Goal: Task Accomplishment & Management: Use online tool/utility

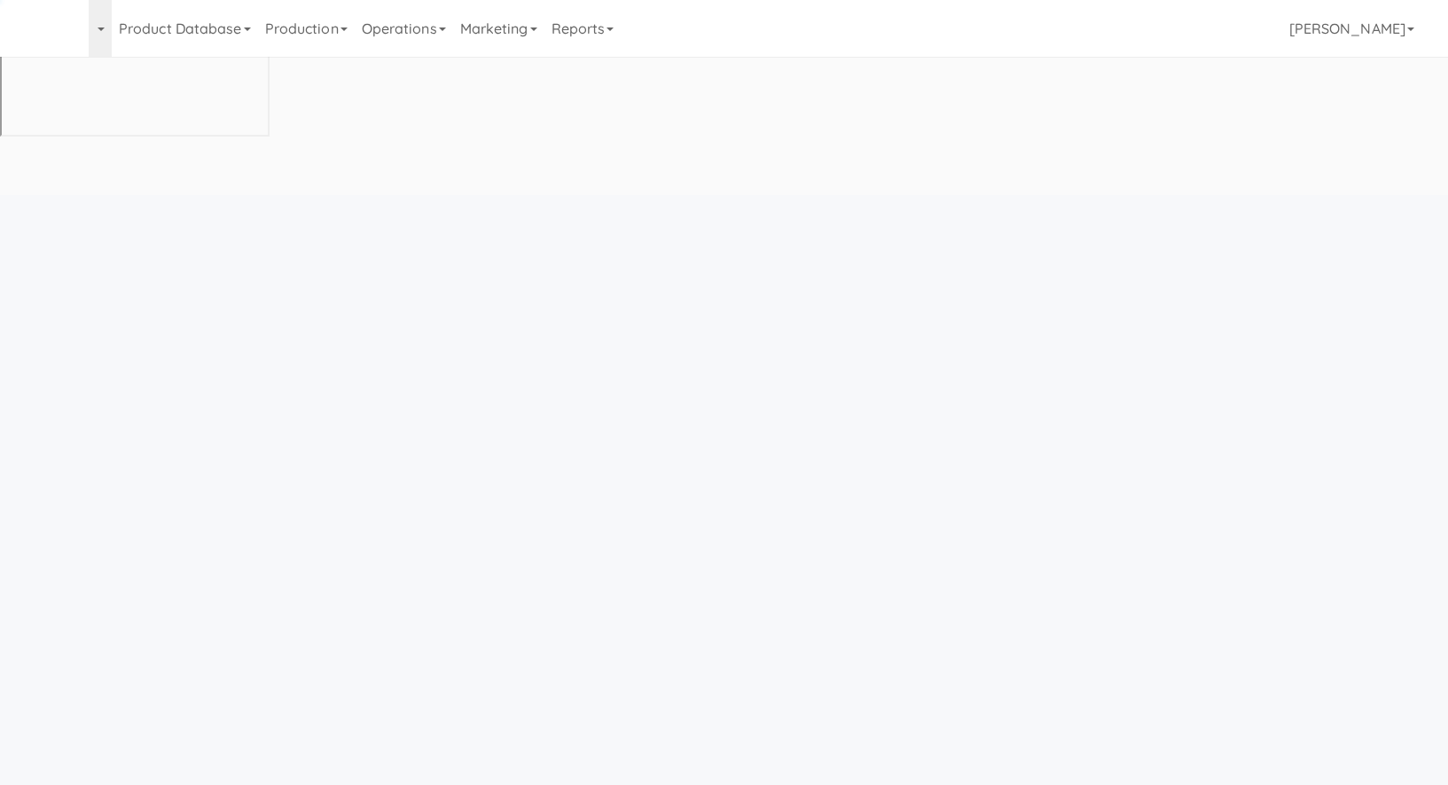
scroll to position [56, 0]
click at [427, 35] on link "Operations" at bounding box center [404, 28] width 98 height 57
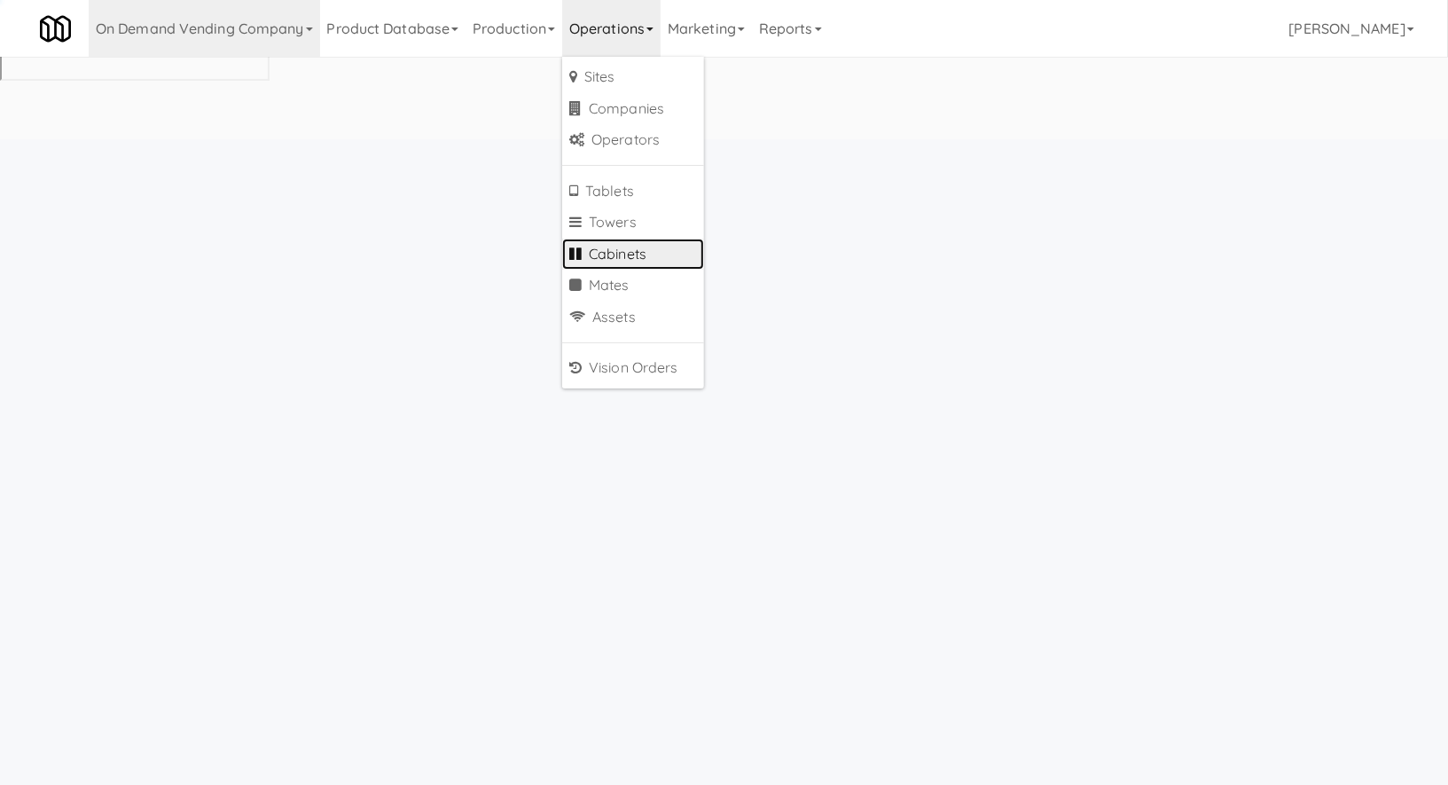
click at [429, 245] on body "Okay Okay Select date: previous 2025-Sep next Su Mo Tu We Th Fr Sa 31 1 2 3 4 5…" at bounding box center [724, 531] width 1448 height 785
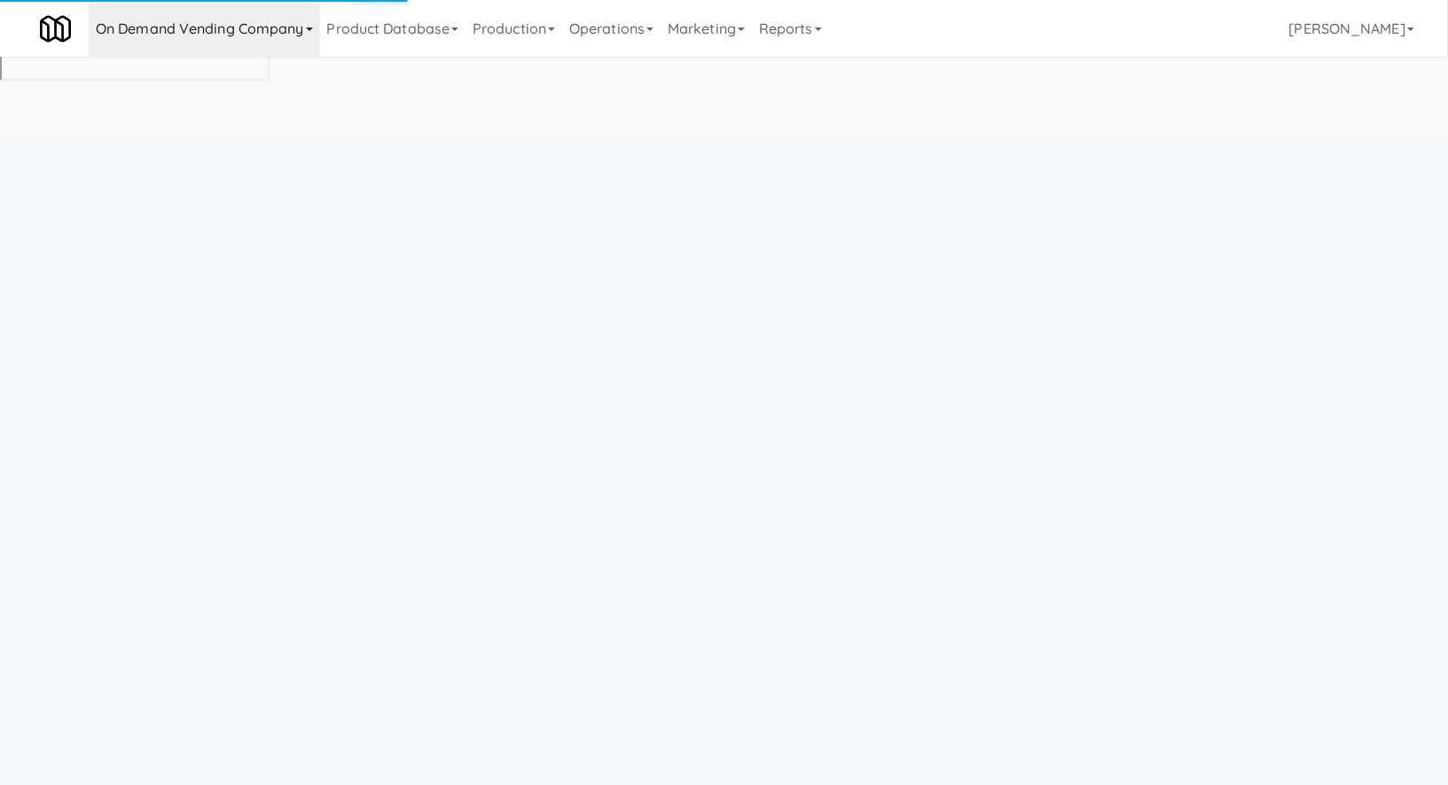
click at [288, 39] on link "On Demand Vending Company" at bounding box center [204, 28] width 231 height 57
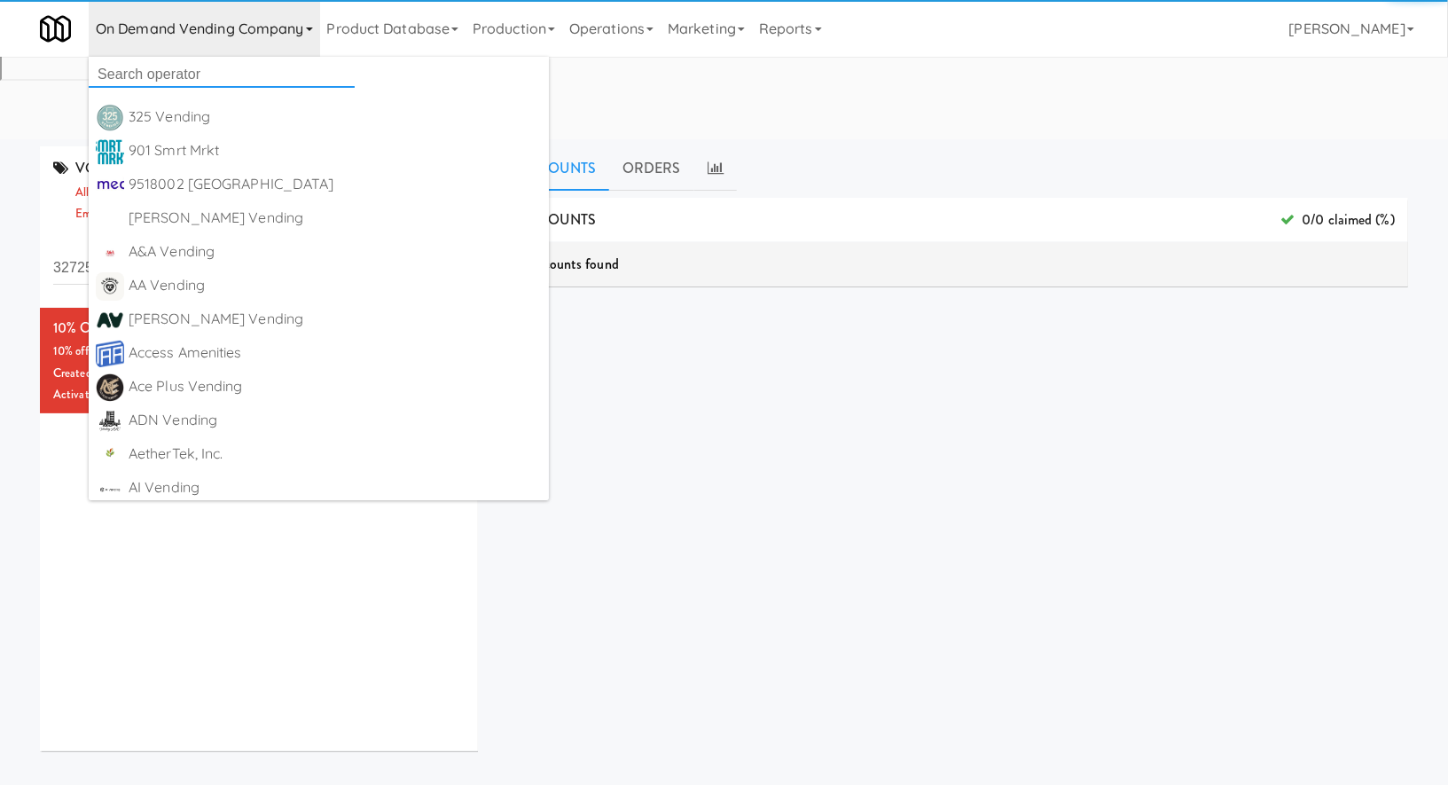
click at [272, 67] on input "text" at bounding box center [222, 74] width 266 height 27
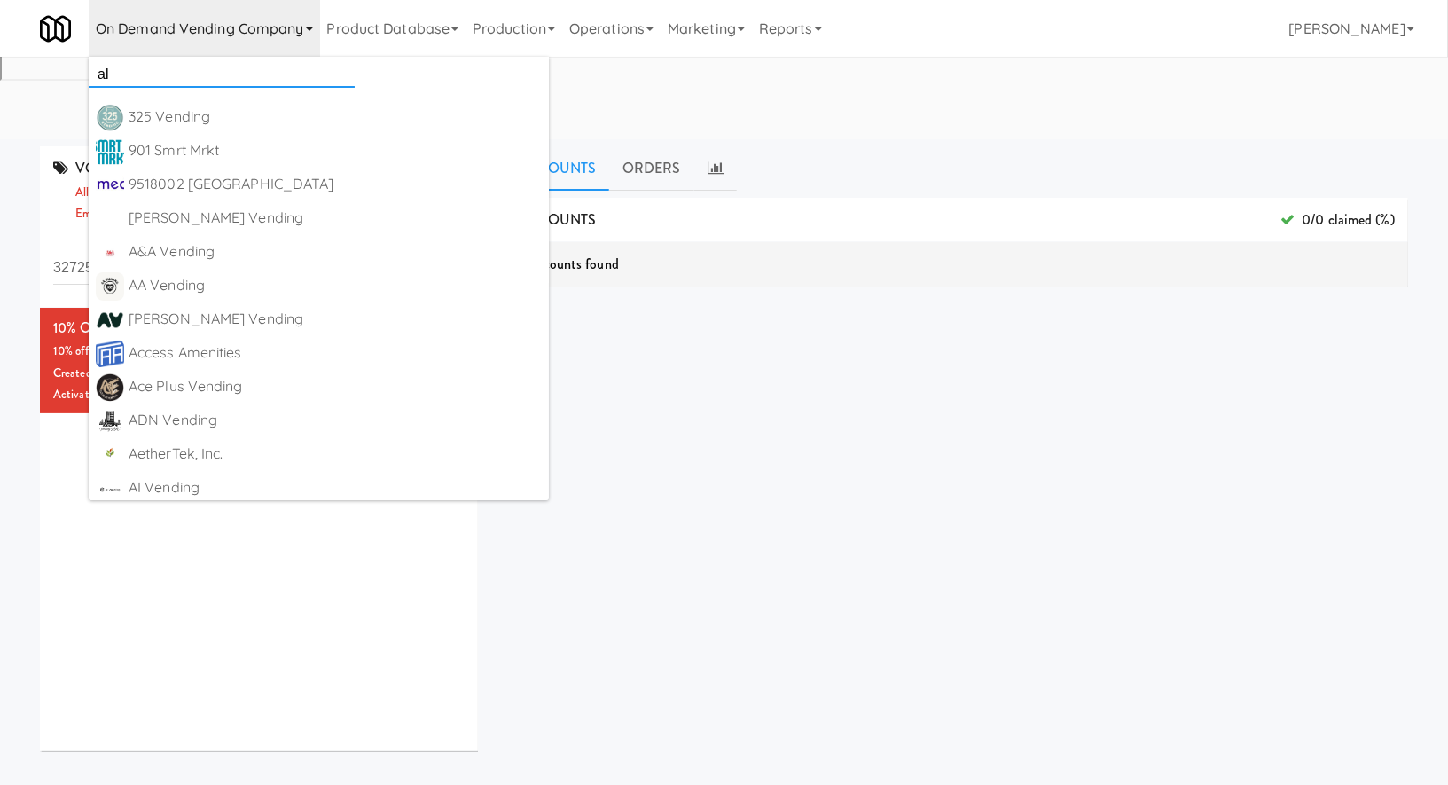
type input "all"
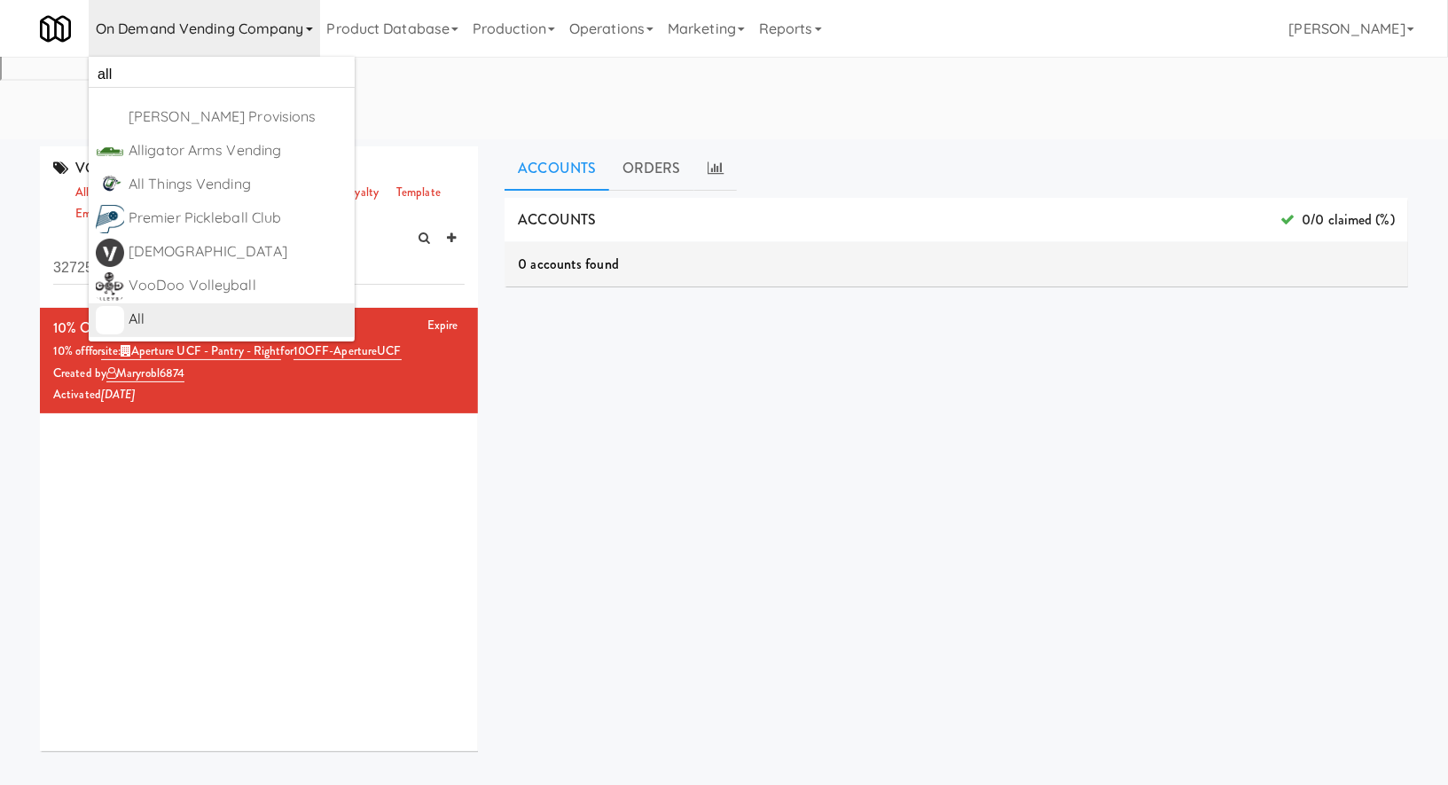
click at [249, 317] on div "All" at bounding box center [238, 319] width 219 height 27
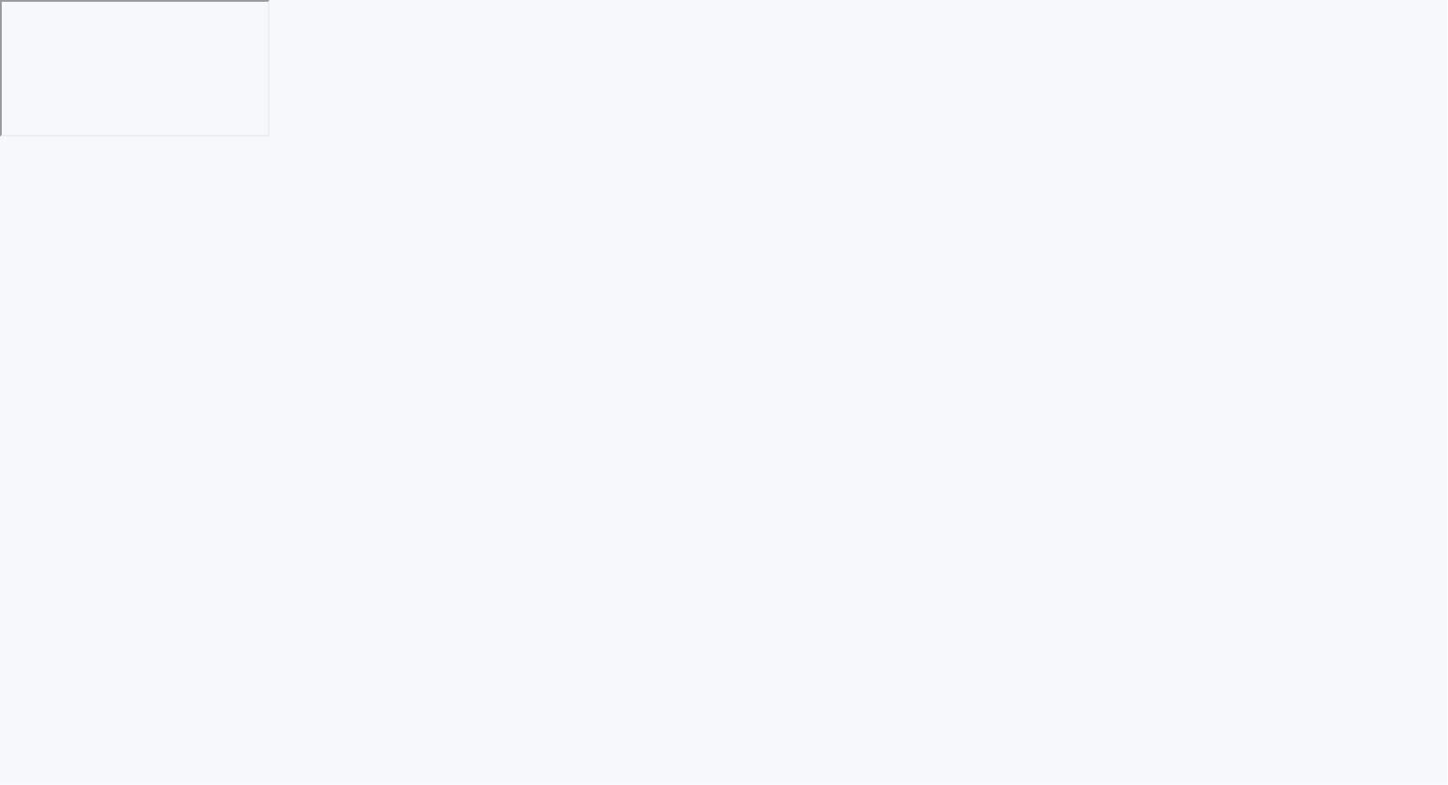
scroll to position [56, 0]
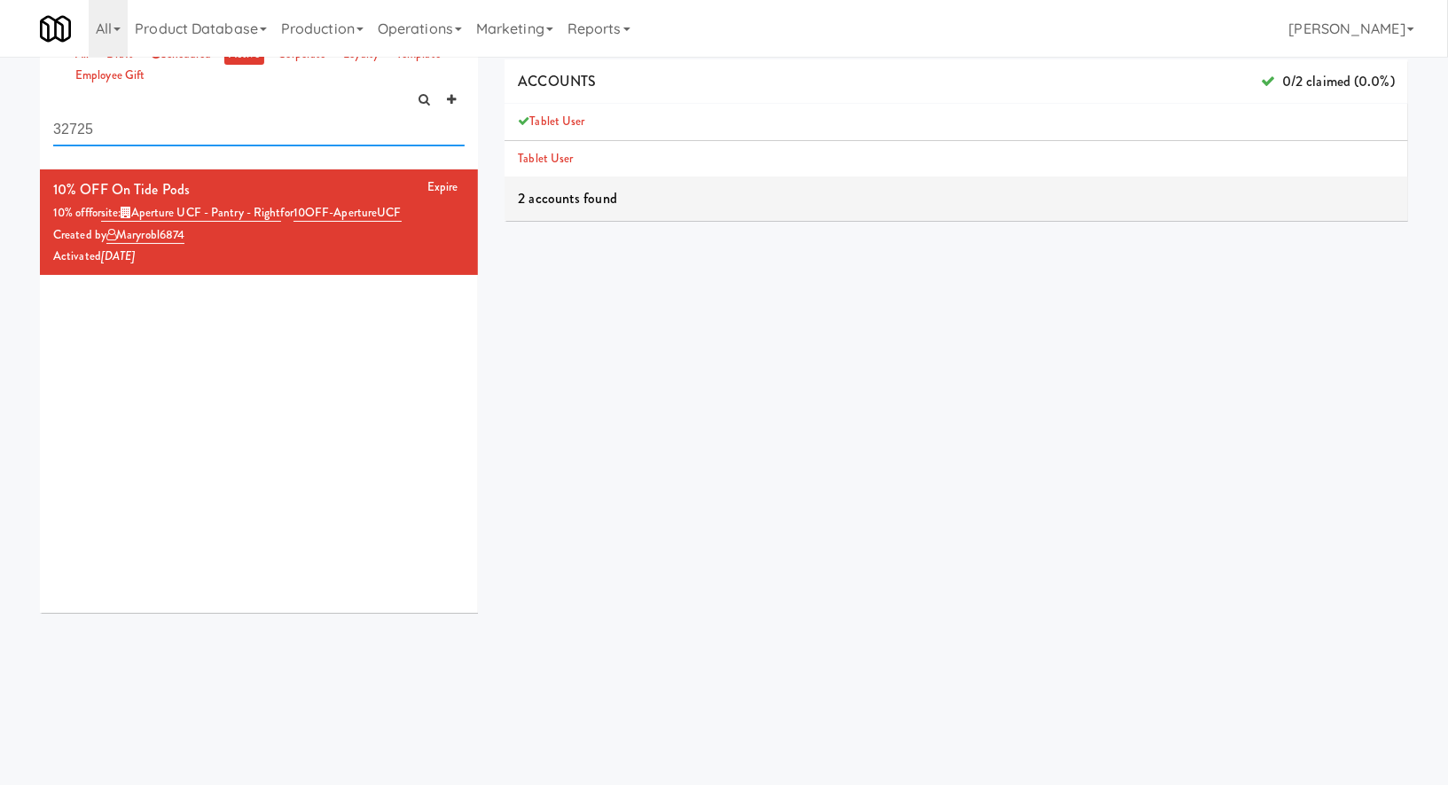
click at [296, 126] on input "32725" at bounding box center [258, 130] width 411 height 33
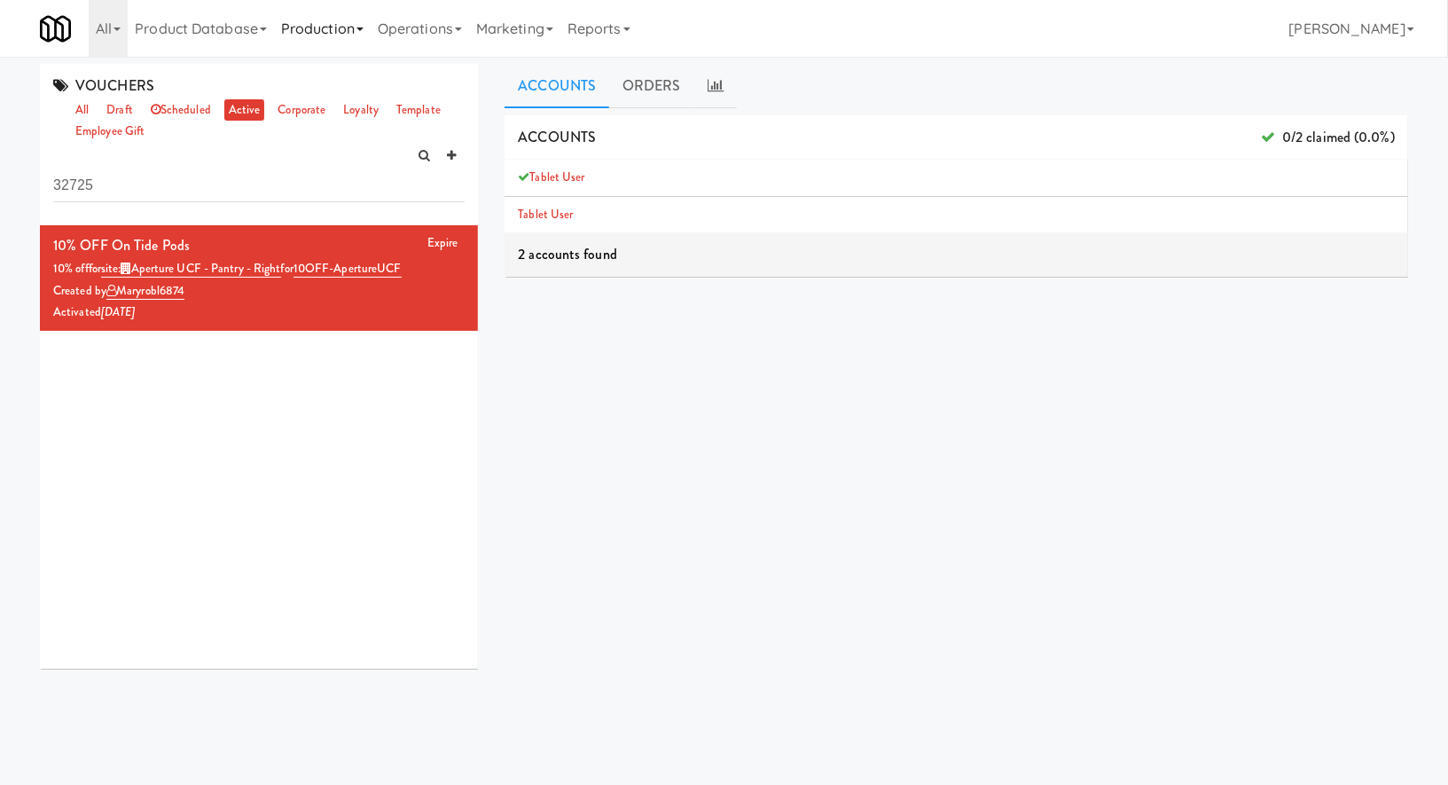
click at [364, 29] on icon at bounding box center [359, 29] width 7 height 4
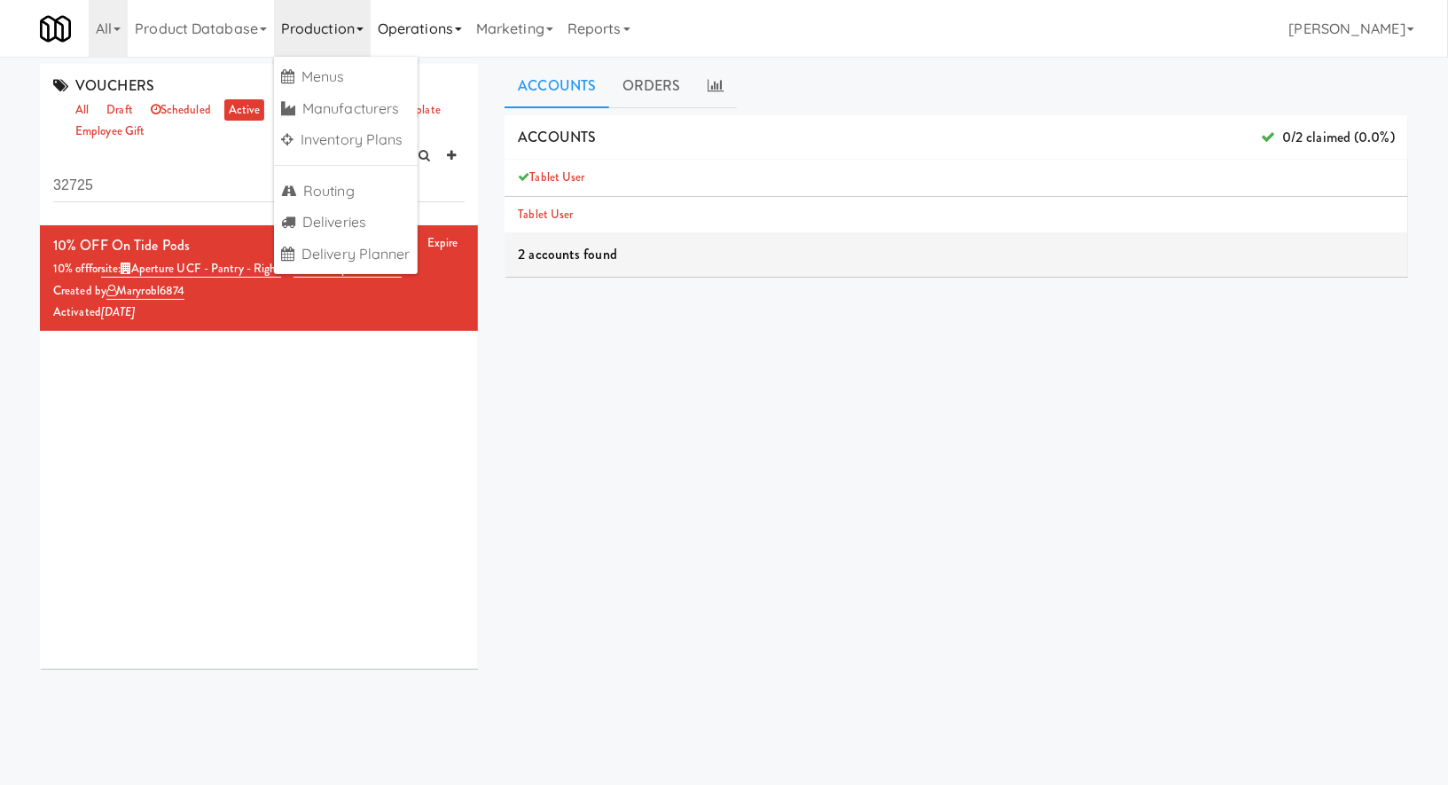
click at [426, 34] on link "Operations" at bounding box center [420, 28] width 98 height 57
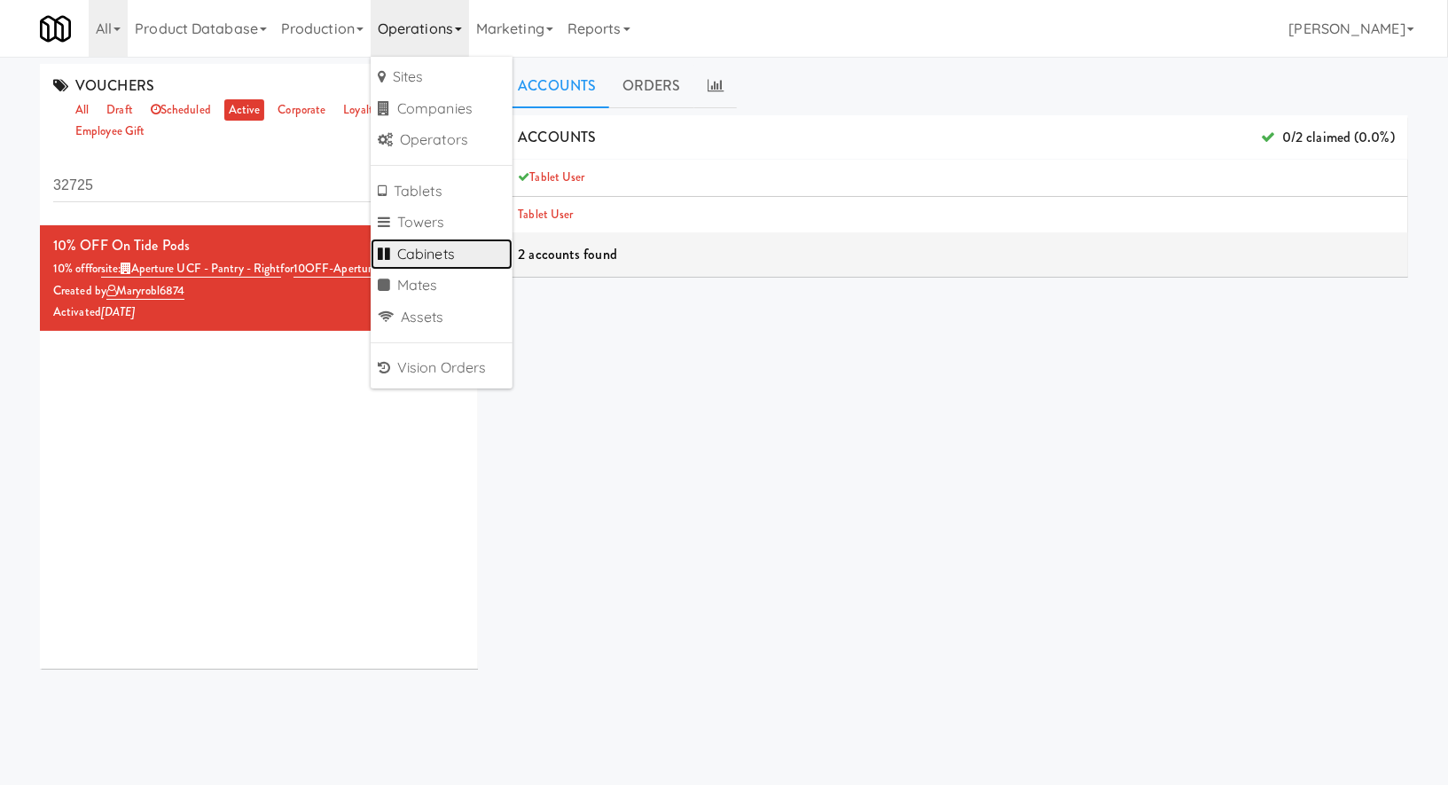
click at [428, 260] on link "Cabinets" at bounding box center [442, 255] width 142 height 32
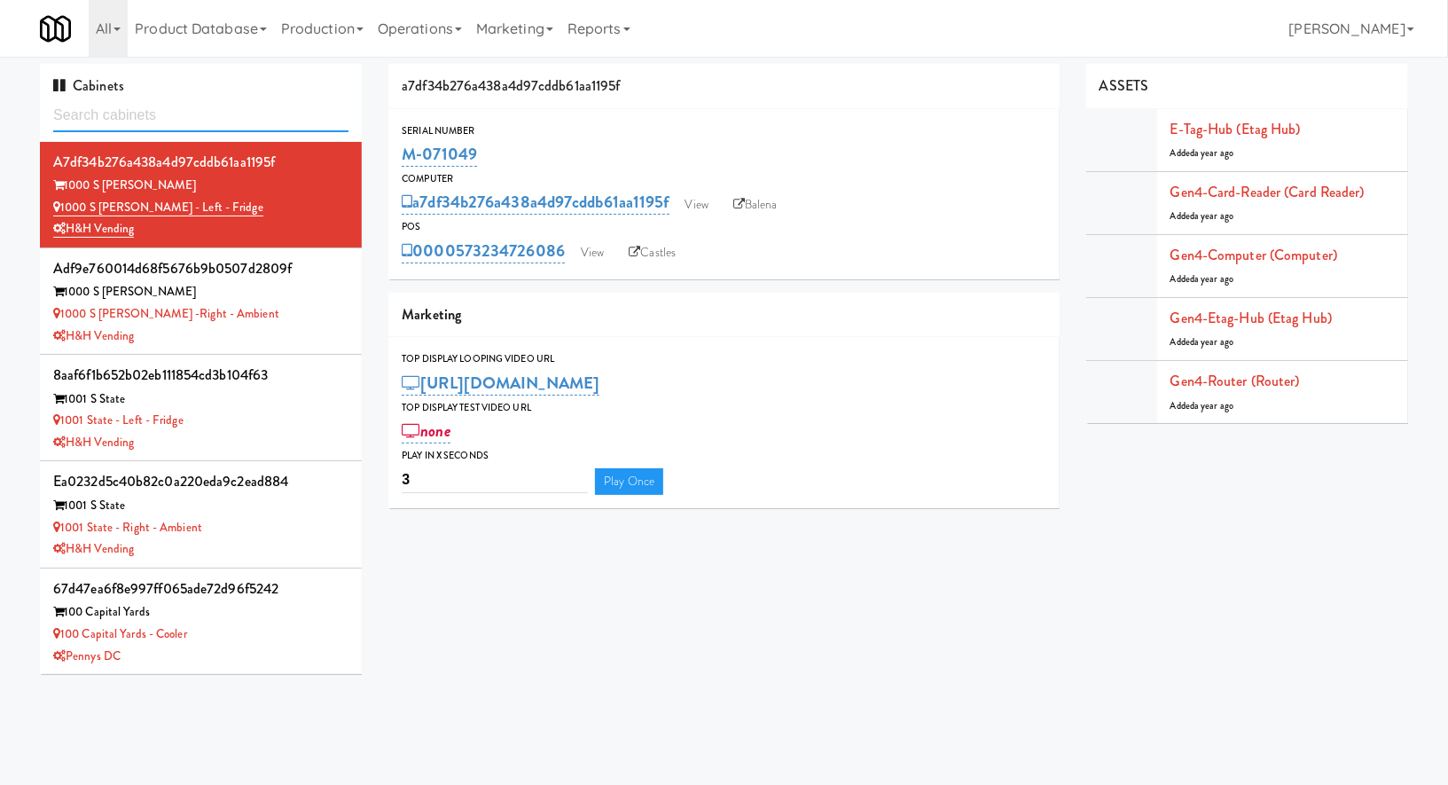
paste input "Sur Club - Main - Coole"
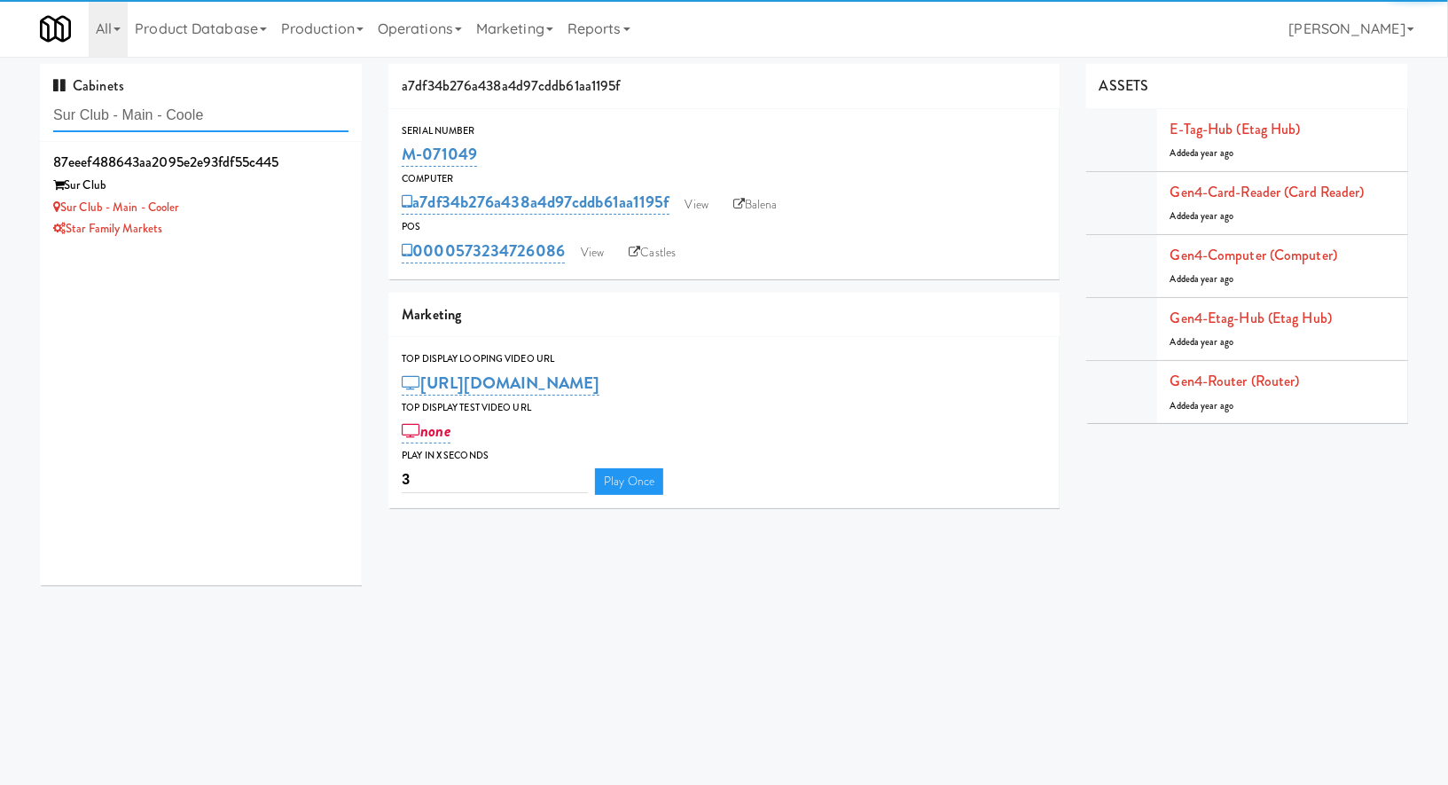
type input "Sur Club - Main - Coole"
click at [278, 192] on div "Sur Club" at bounding box center [200, 186] width 295 height 22
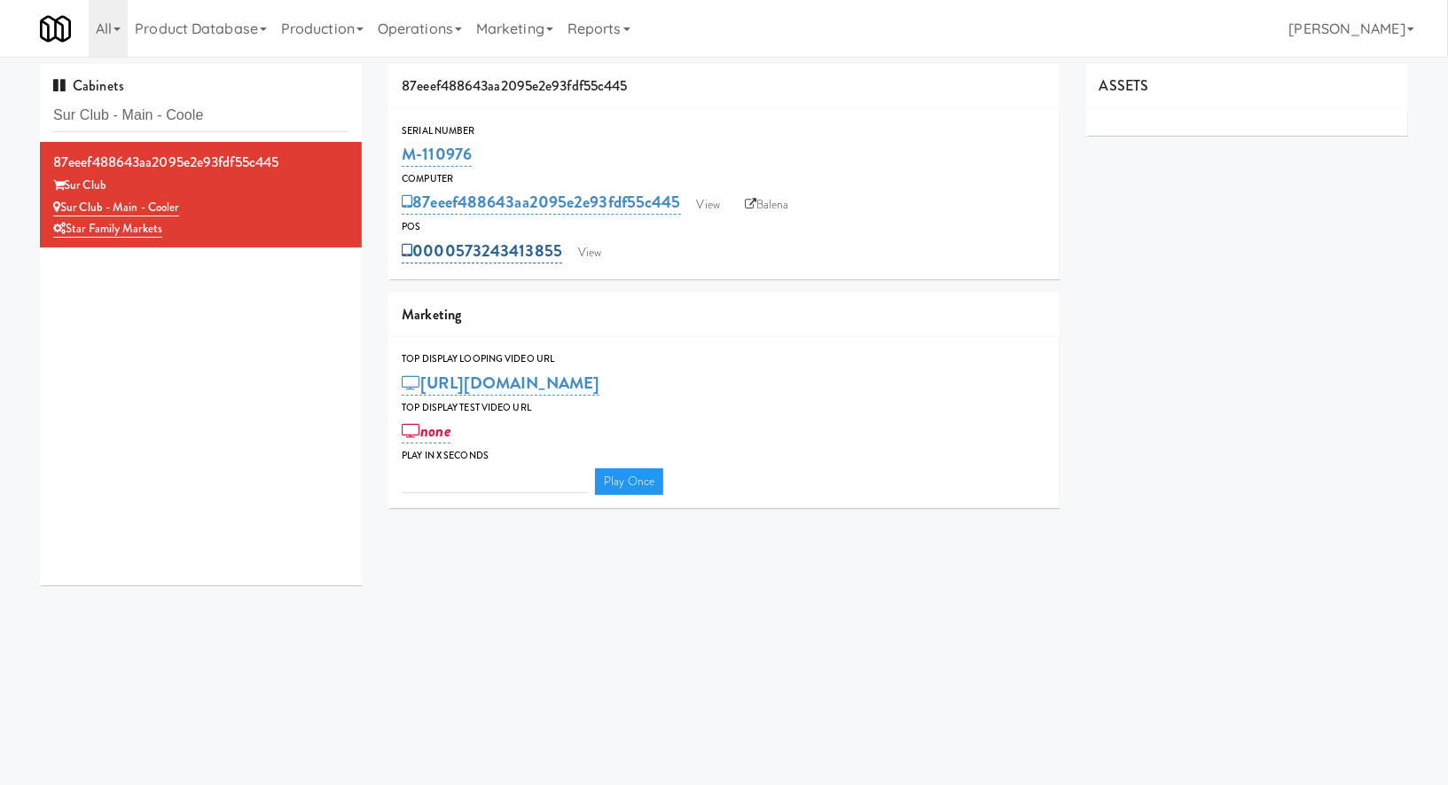
type input "3"
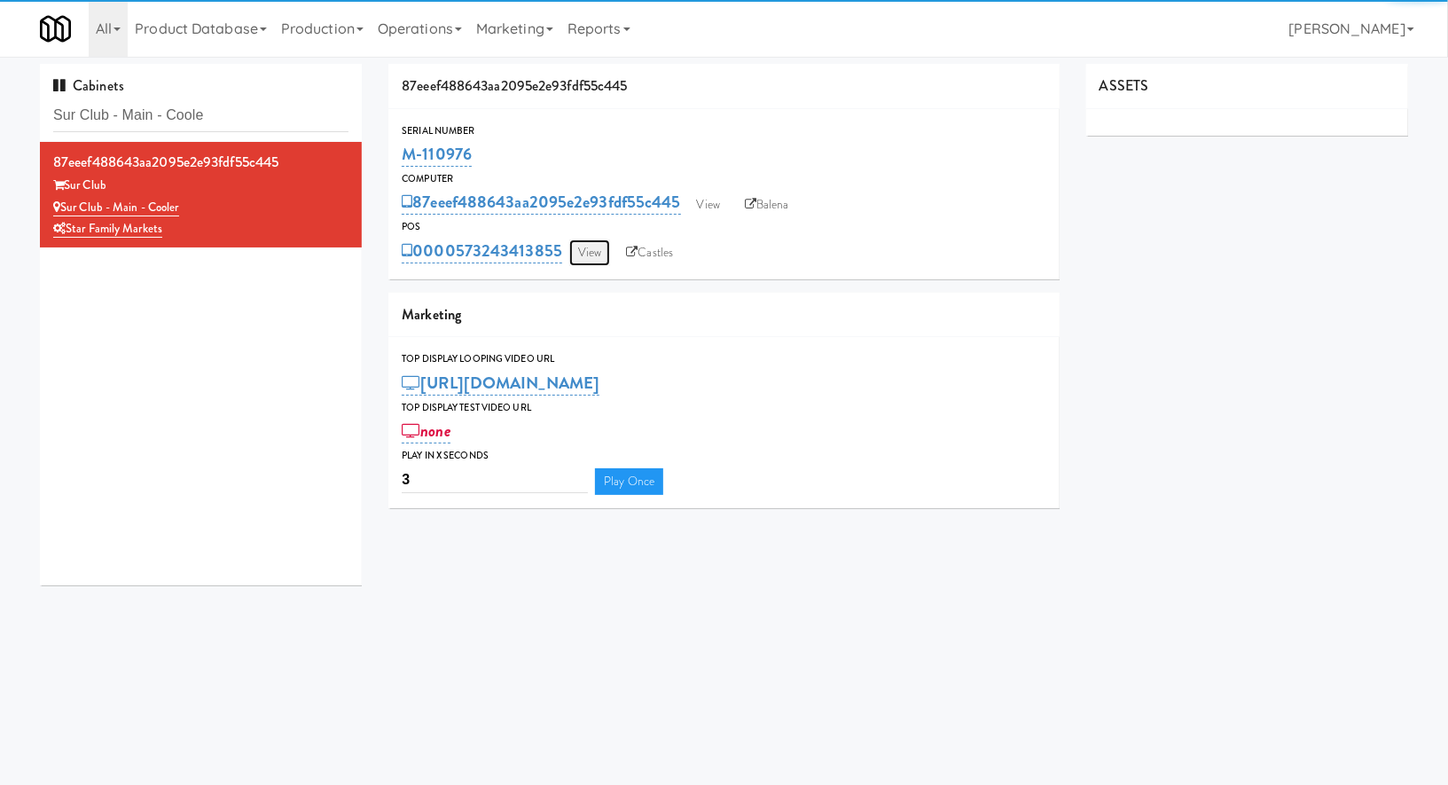
click at [593, 252] on link "View" at bounding box center [589, 252] width 41 height 27
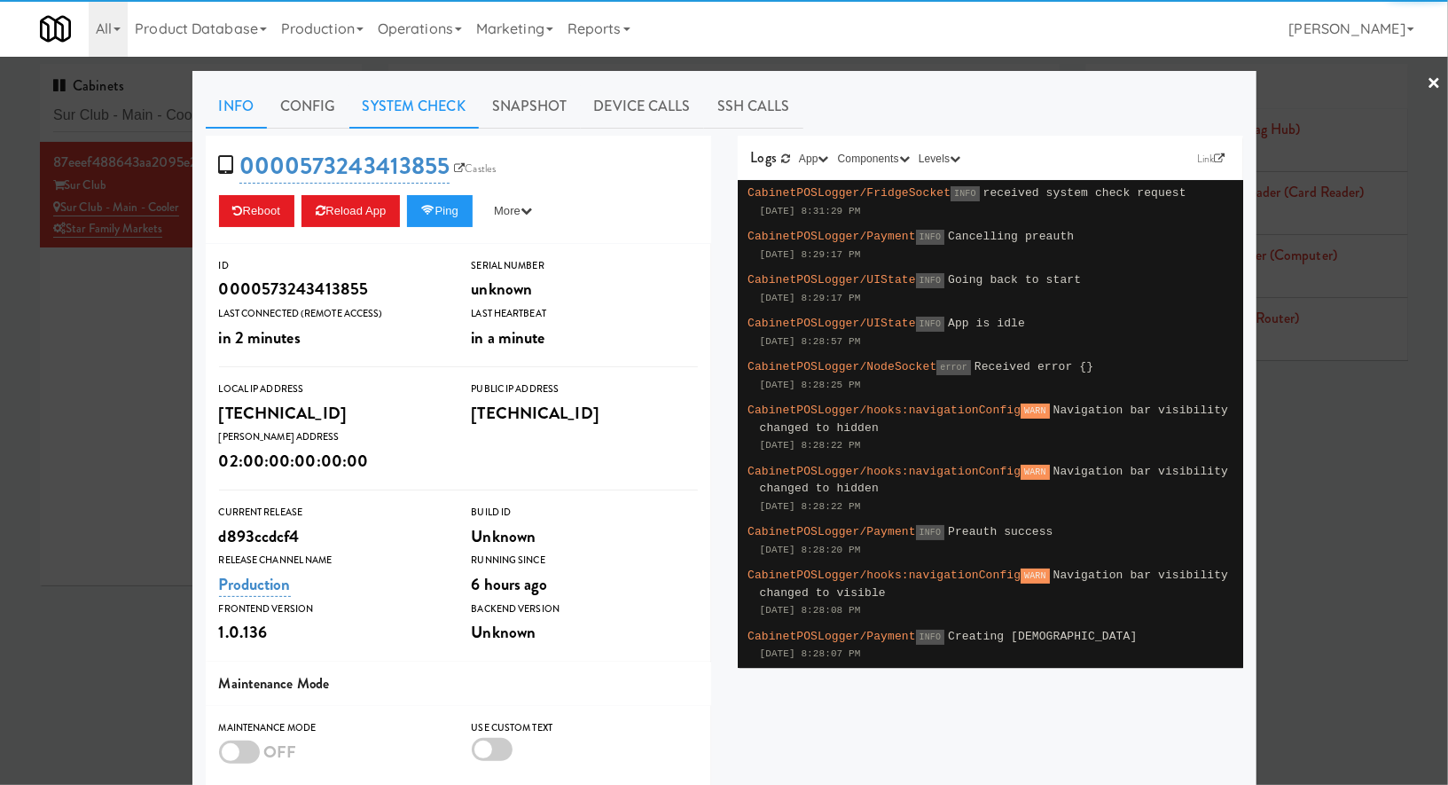
click at [455, 106] on link "System Check" at bounding box center [413, 106] width 129 height 44
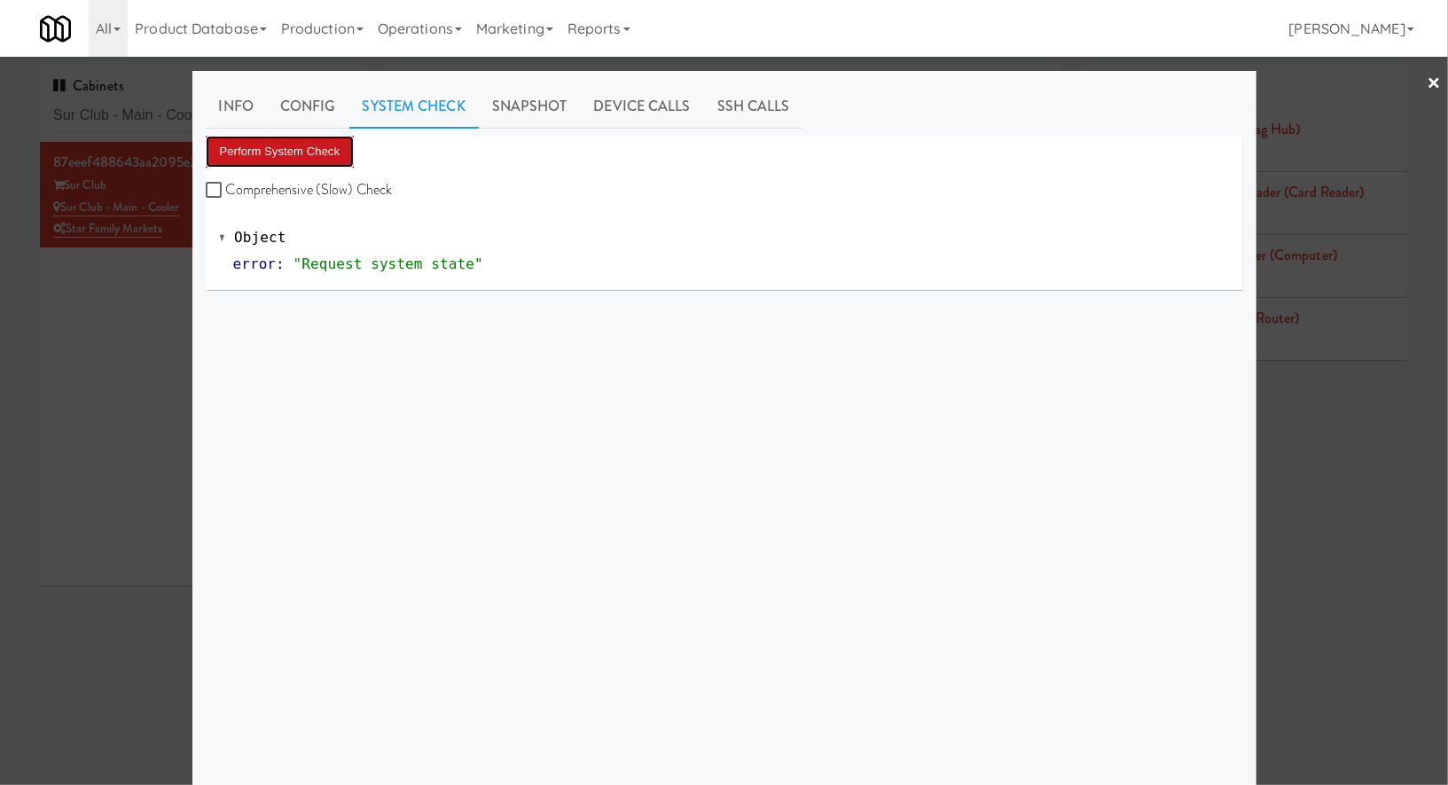
click at [320, 142] on button "Perform System Check" at bounding box center [280, 152] width 149 height 32
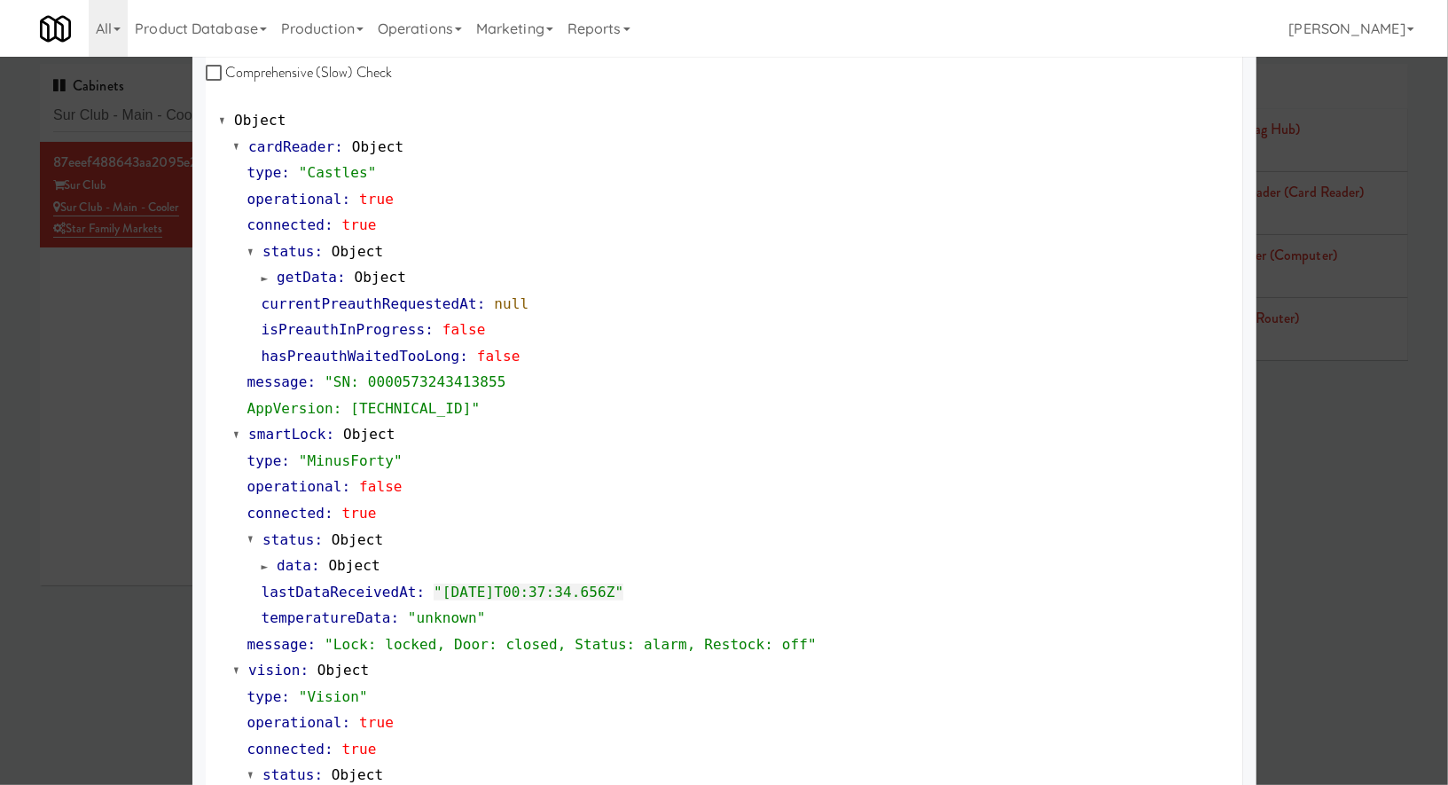
scroll to position [127, 0]
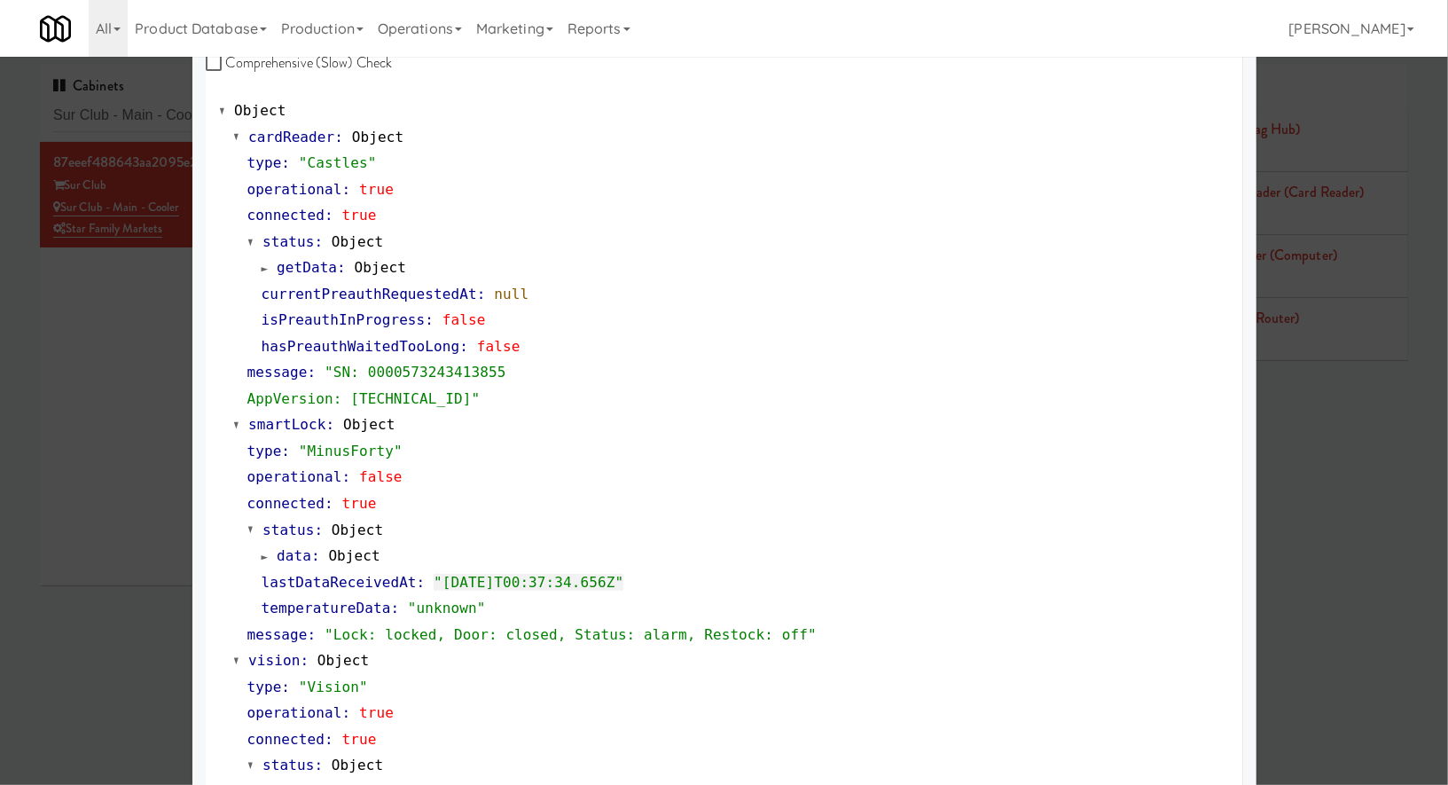
click at [115, 326] on div at bounding box center [724, 392] width 1448 height 785
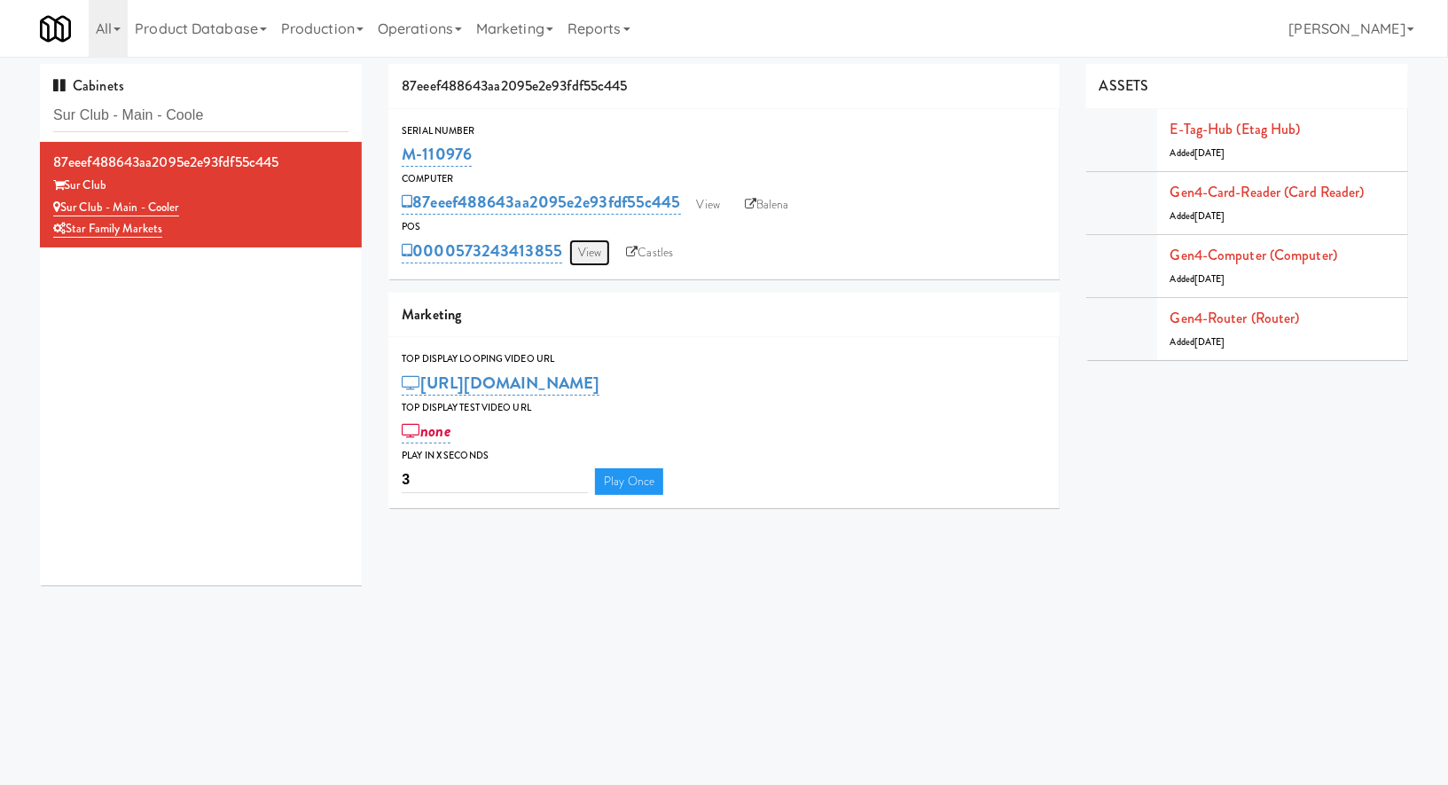
click at [573, 255] on link "View" at bounding box center [589, 252] width 41 height 27
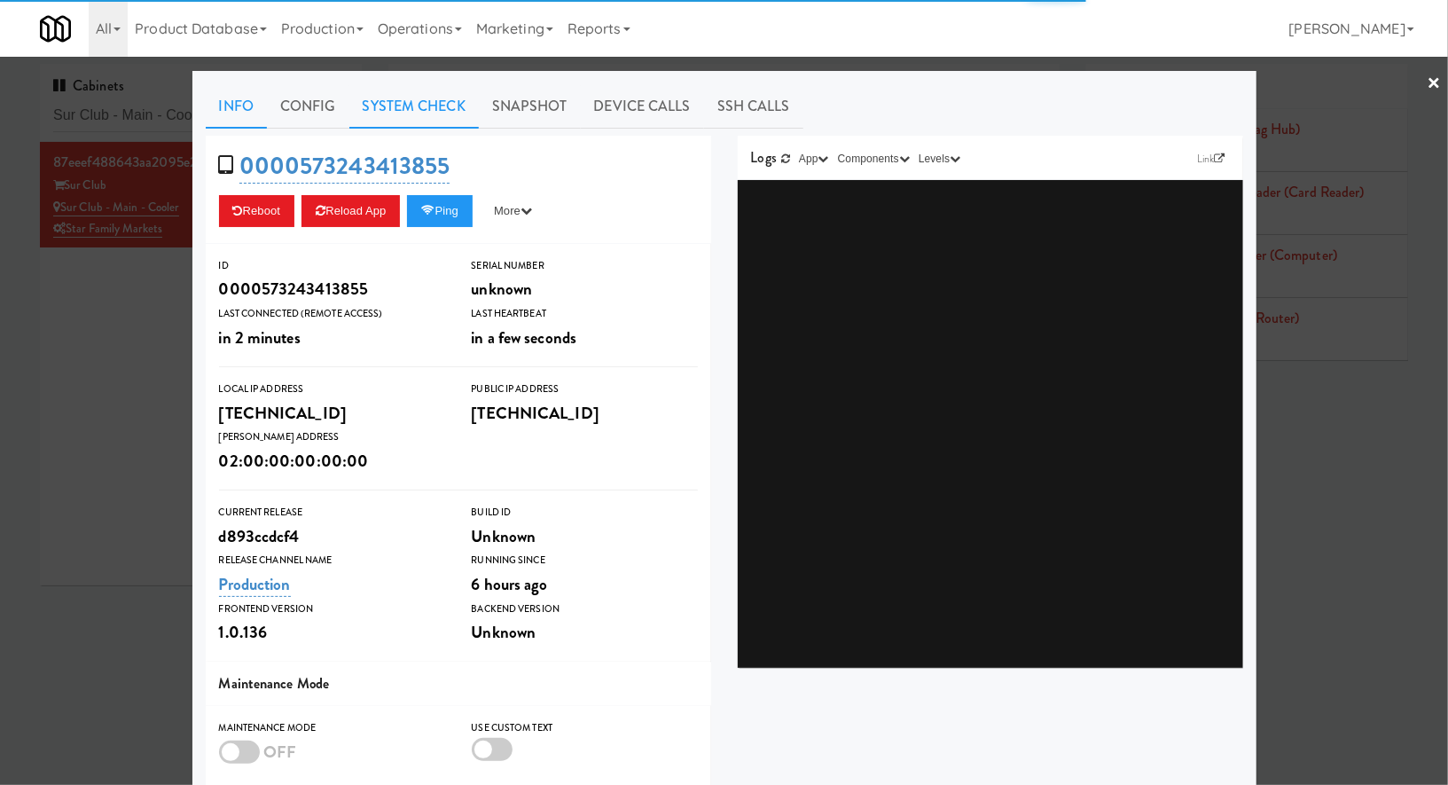
click at [422, 109] on link "System Check" at bounding box center [413, 106] width 129 height 44
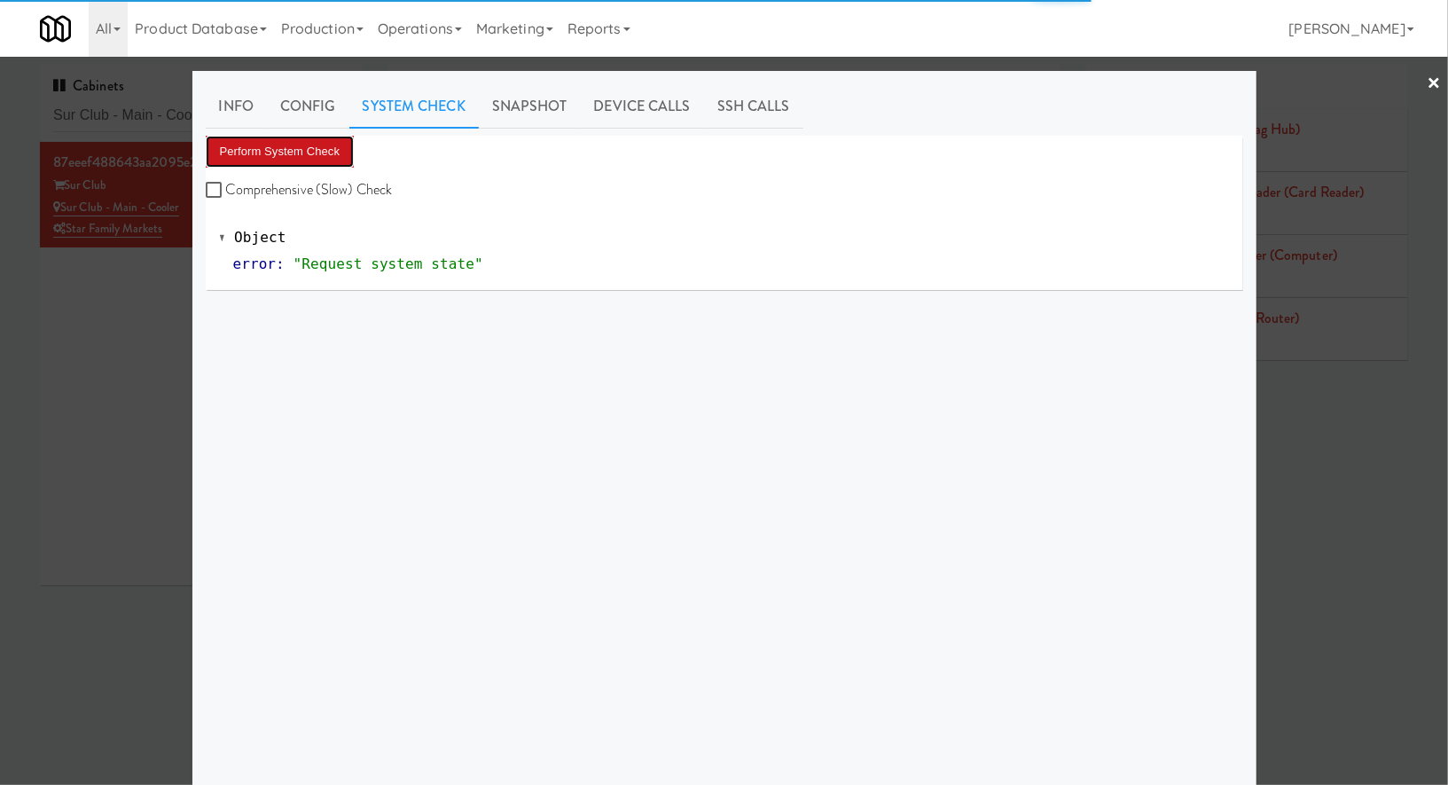
click at [295, 156] on button "Perform System Check" at bounding box center [280, 152] width 149 height 32
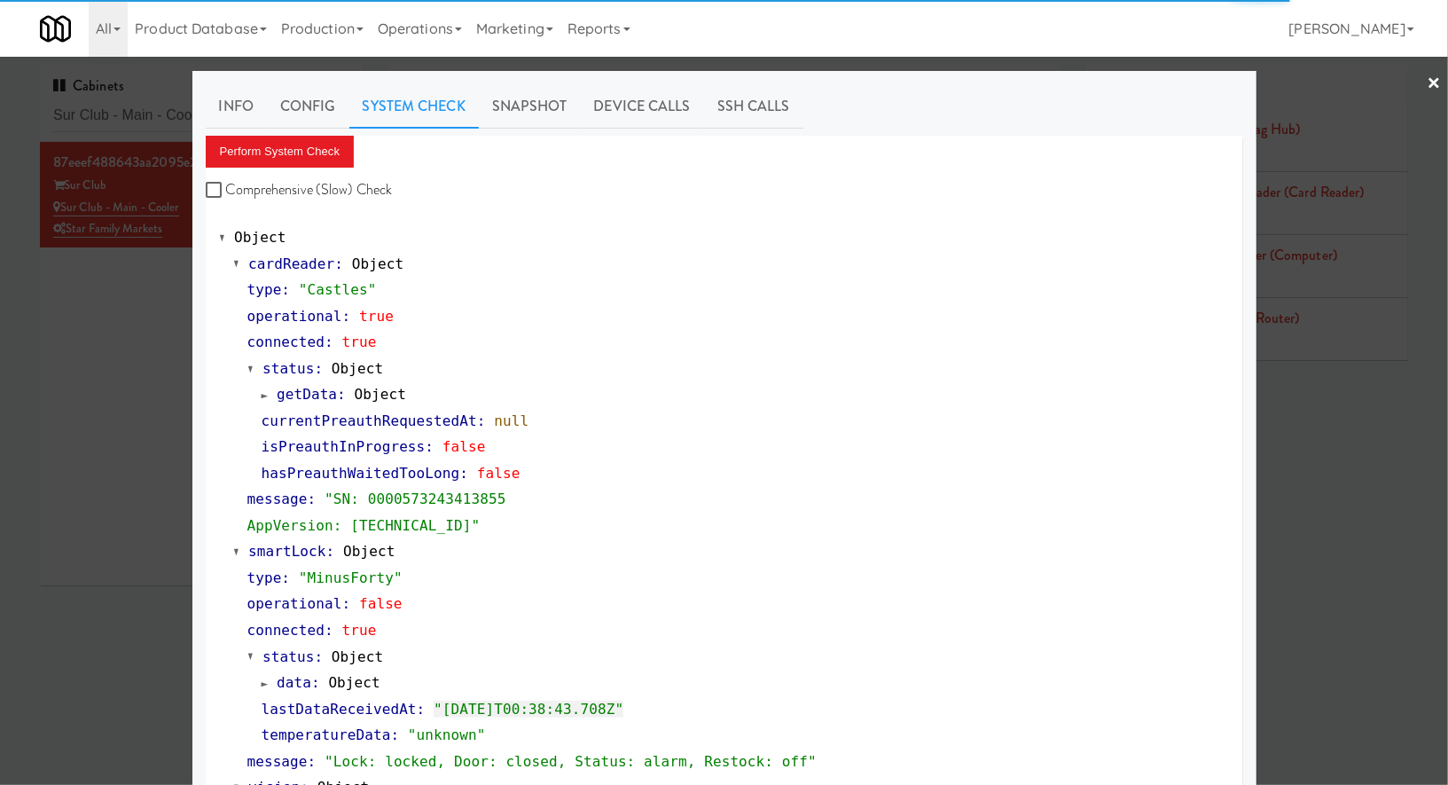
click at [156, 122] on div at bounding box center [724, 392] width 1448 height 785
click at [156, 122] on input "Sur Club - Main - Coole" at bounding box center [200, 115] width 295 height 33
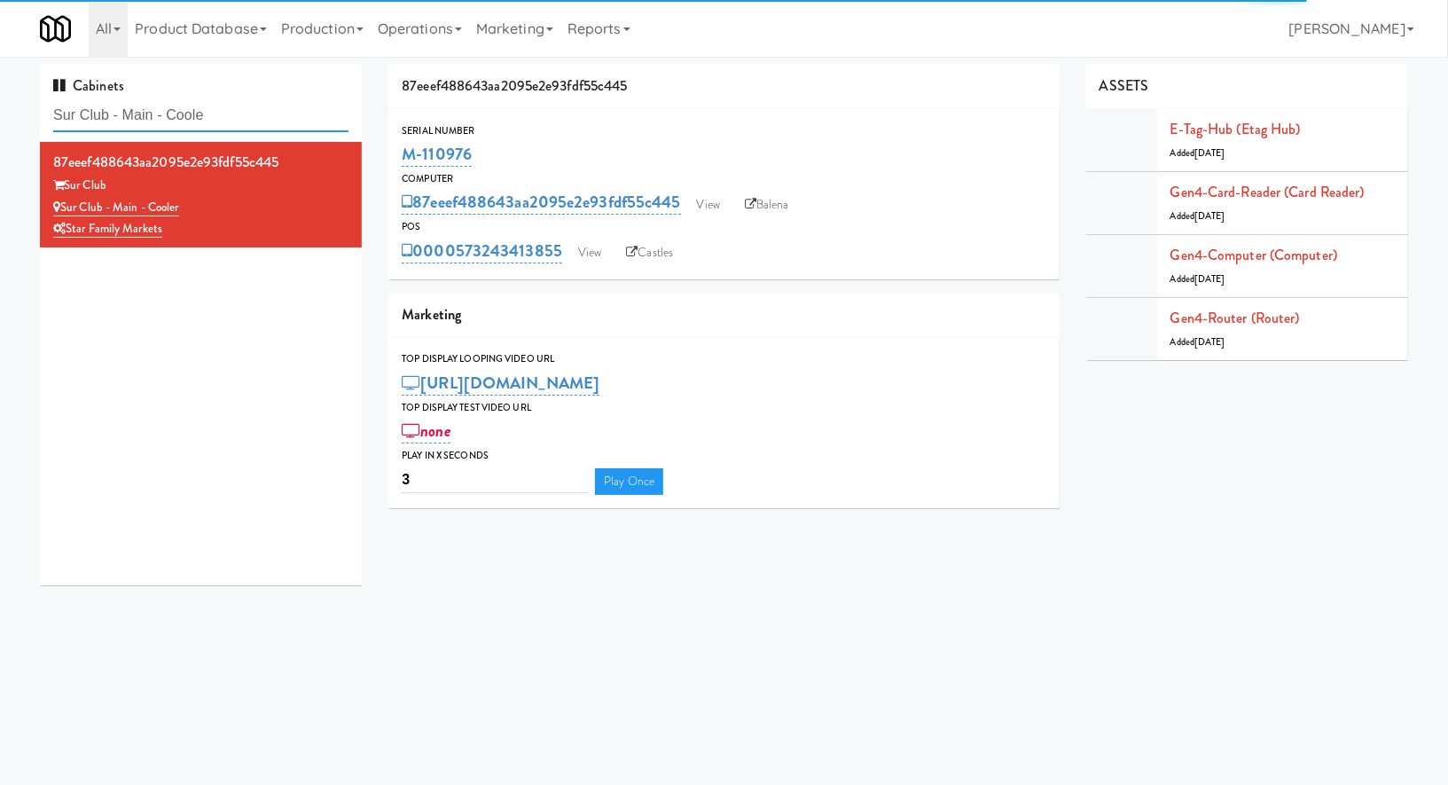
click at [156, 122] on input "Sur Club - Main - Coole" at bounding box center [200, 115] width 295 height 33
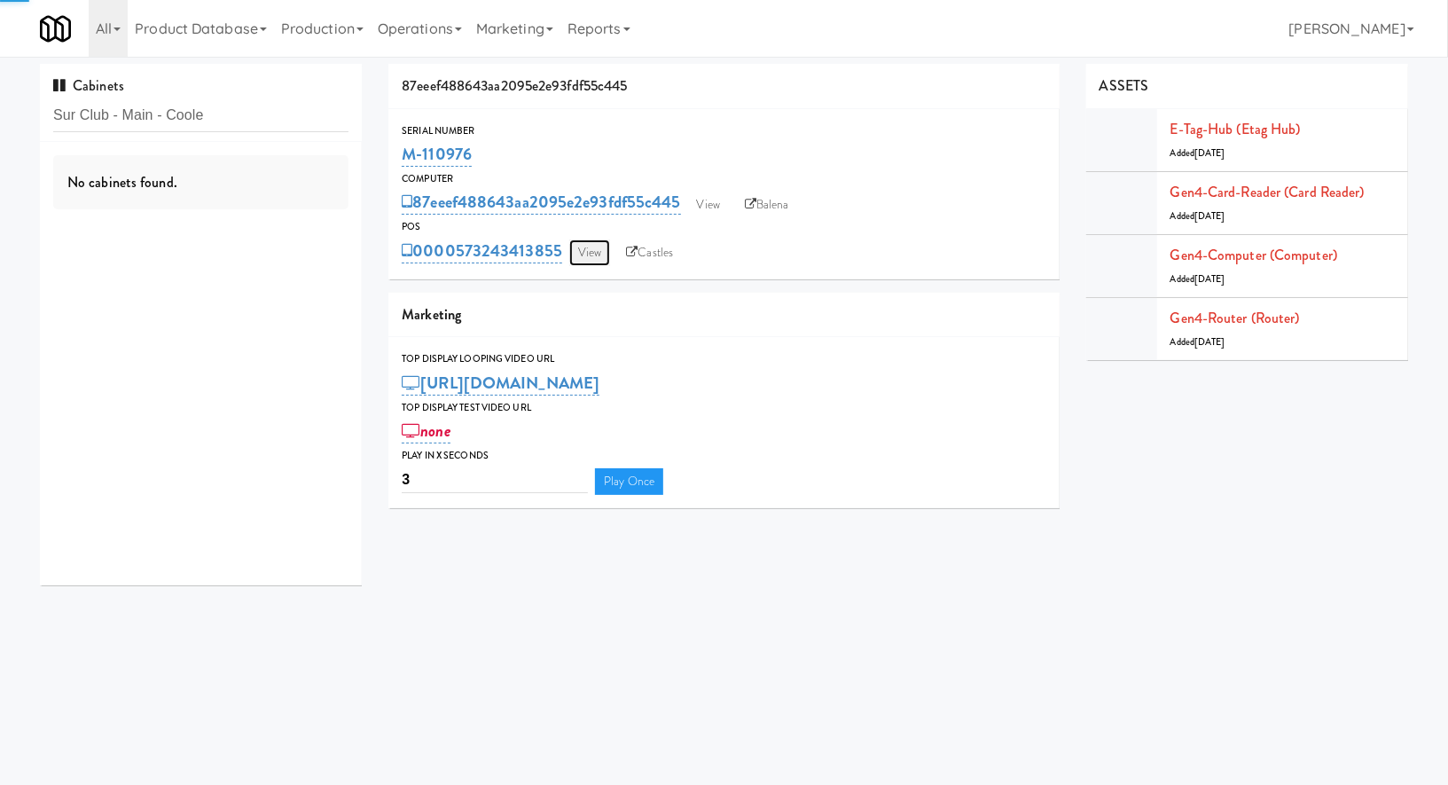
click at [605, 241] on link "View" at bounding box center [589, 252] width 41 height 27
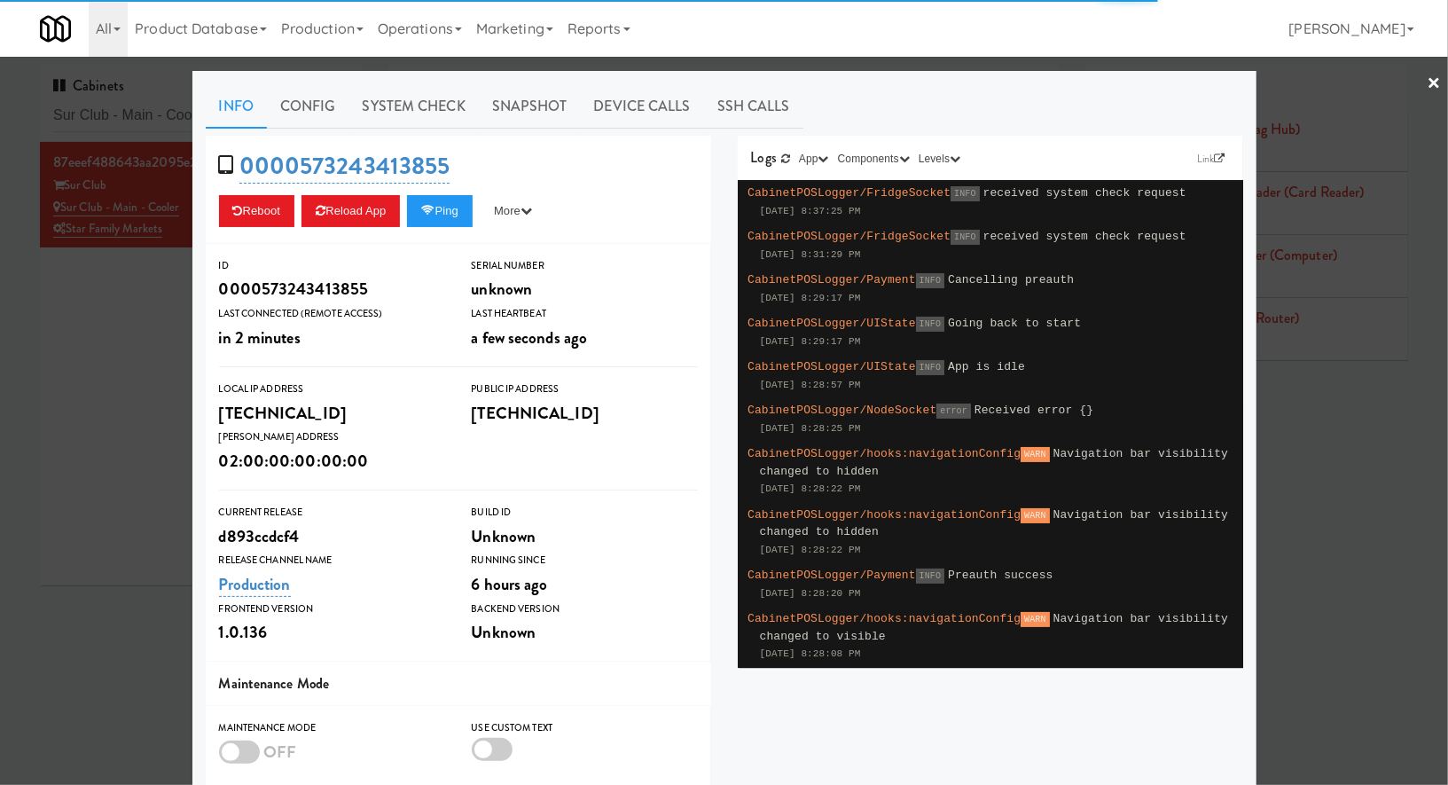
click at [446, 99] on link "System Check" at bounding box center [413, 106] width 129 height 44
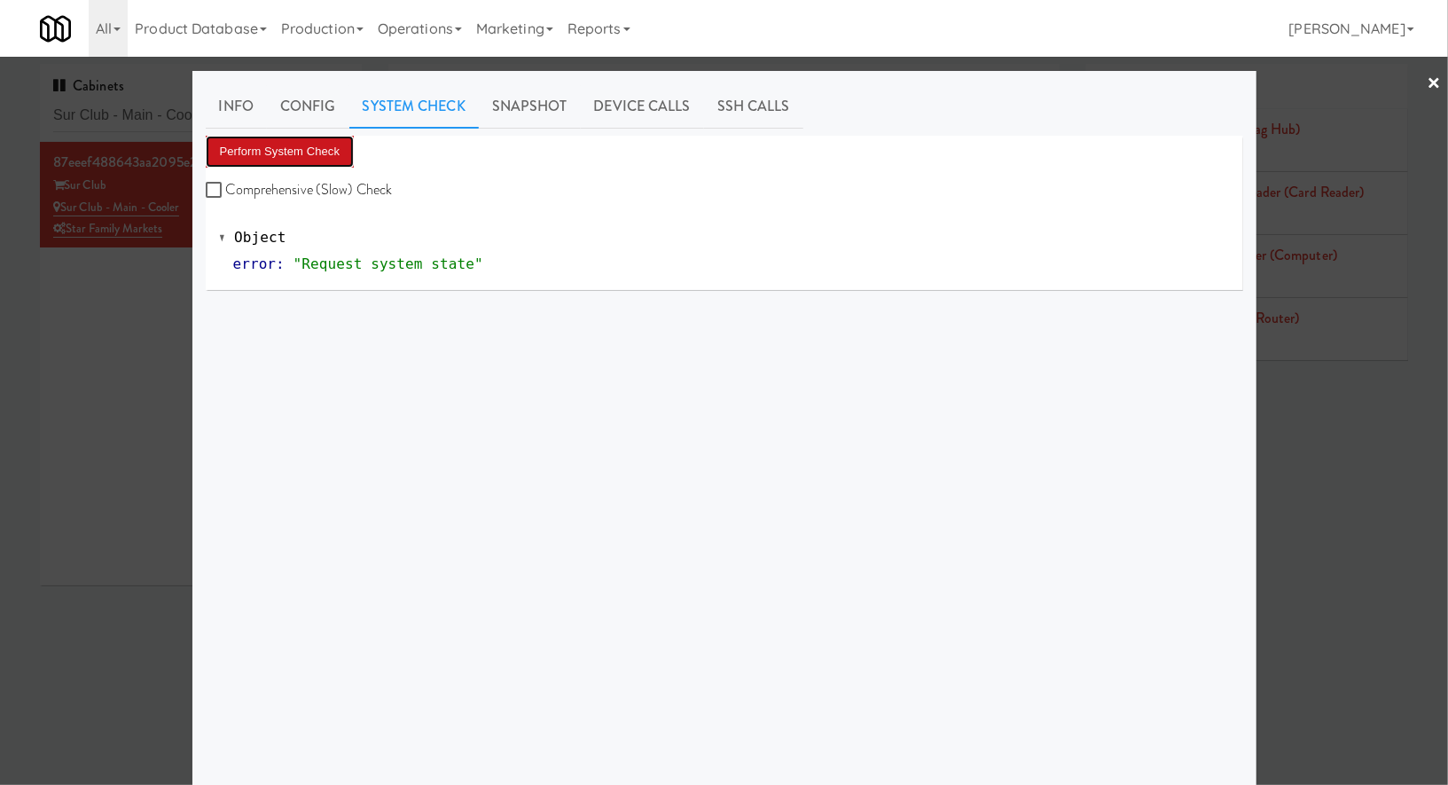
click at [330, 142] on button "Perform System Check" at bounding box center [280, 152] width 149 height 32
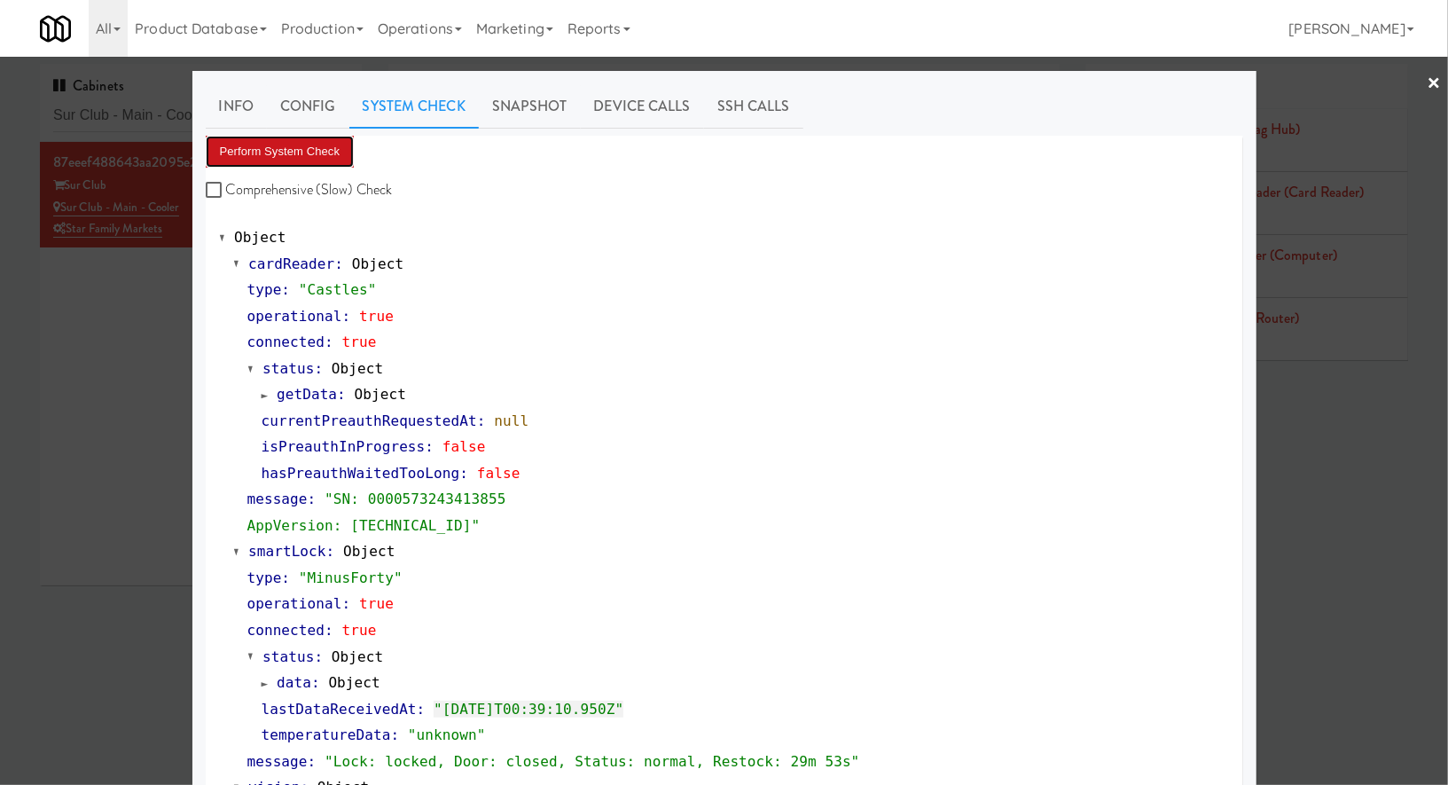
click at [325, 147] on button "Perform System Check" at bounding box center [280, 152] width 149 height 32
click at [114, 113] on div at bounding box center [724, 392] width 1448 height 785
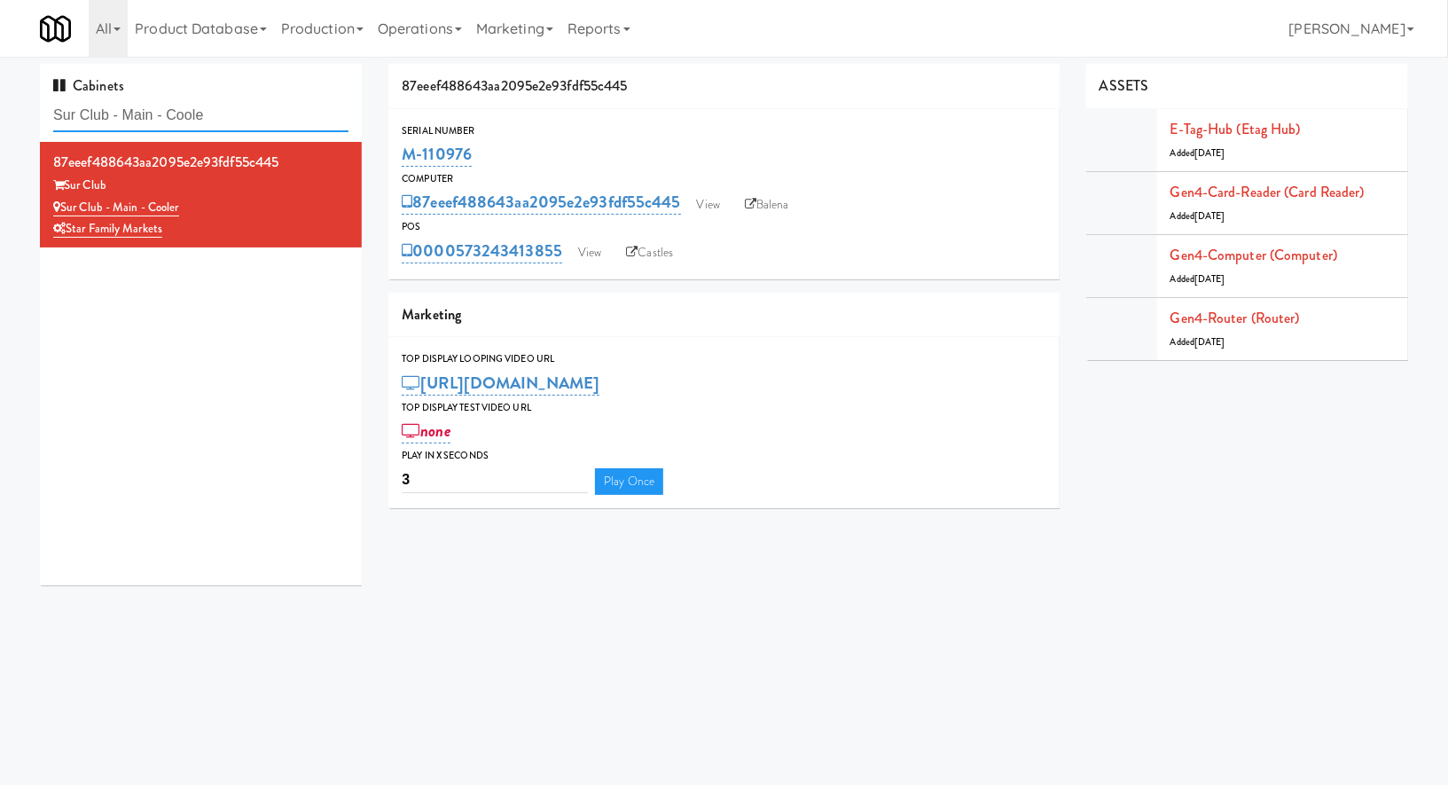
click at [114, 113] on input "Sur Club - Main - Coole" at bounding box center [200, 115] width 295 height 33
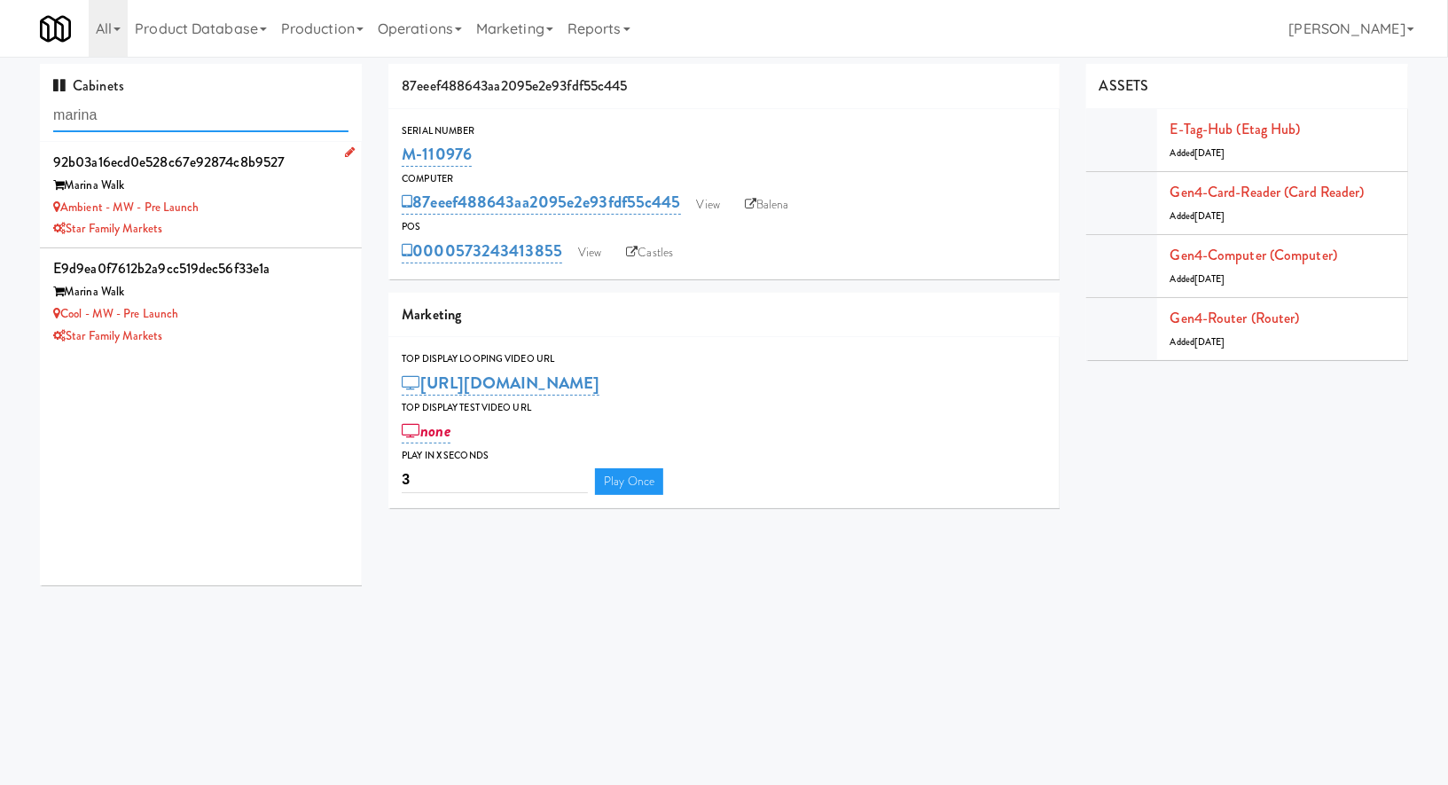
type input "marina"
click at [230, 209] on div "Ambient - MW - Pre Launch" at bounding box center [200, 208] width 295 height 22
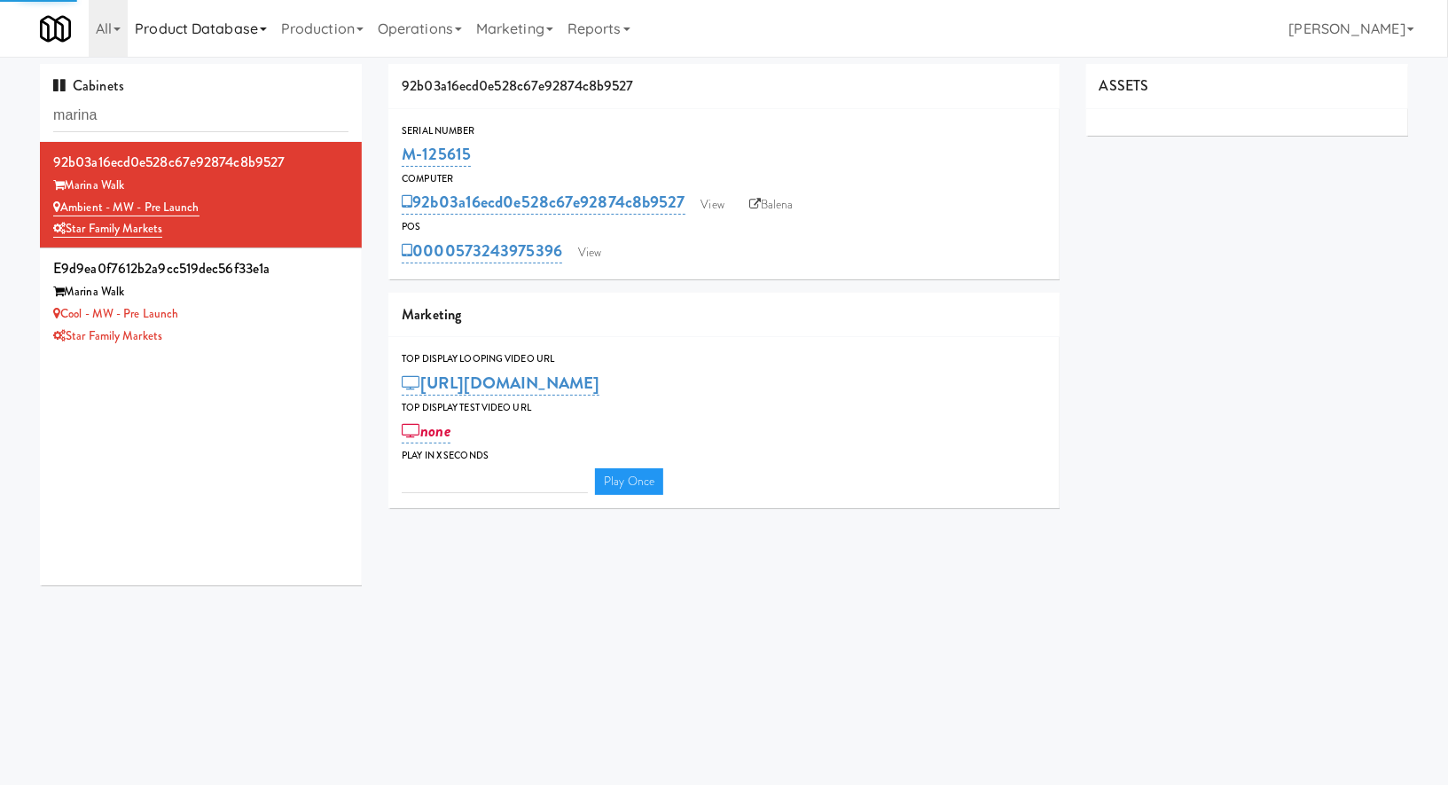
type input "3"
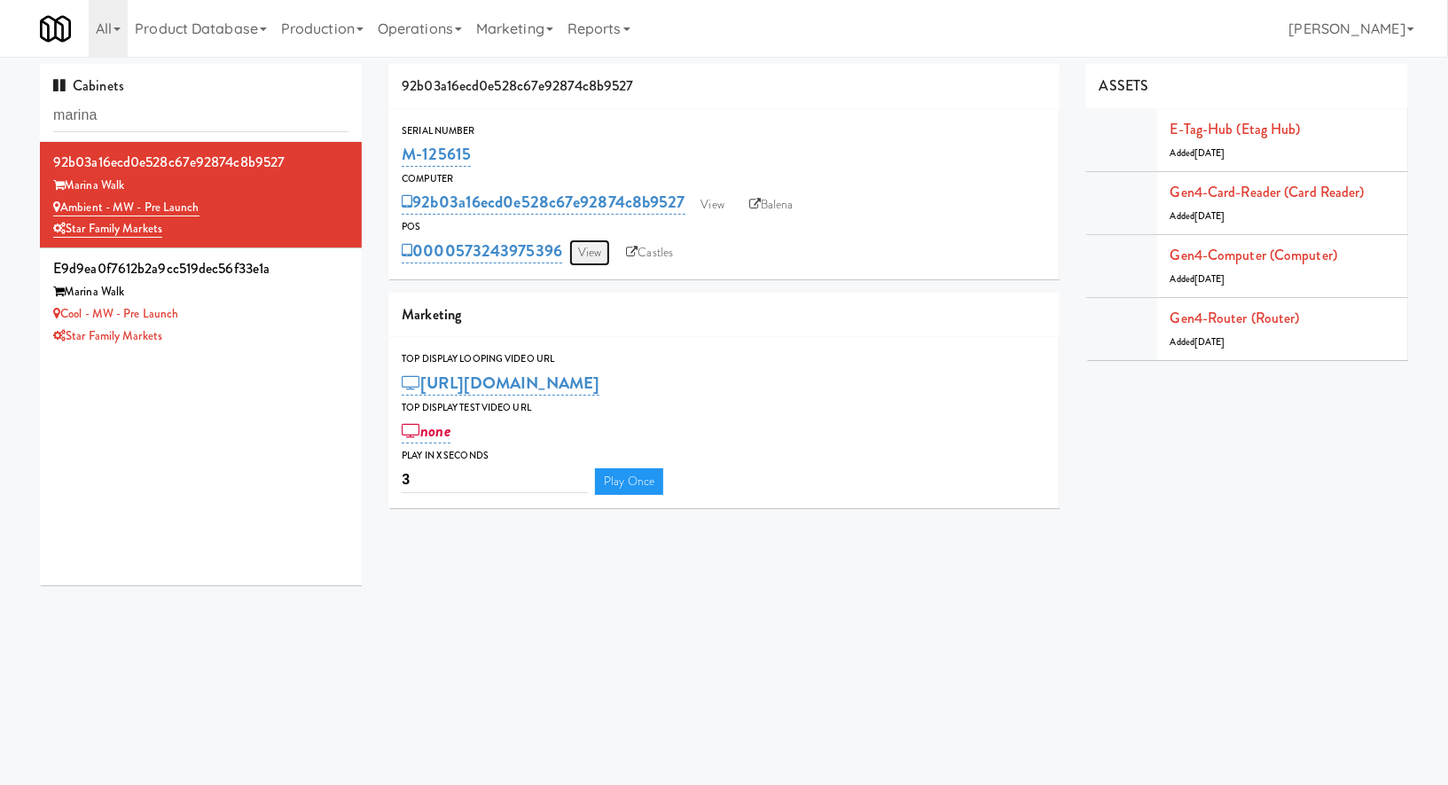
click at [575, 248] on link "View" at bounding box center [589, 252] width 41 height 27
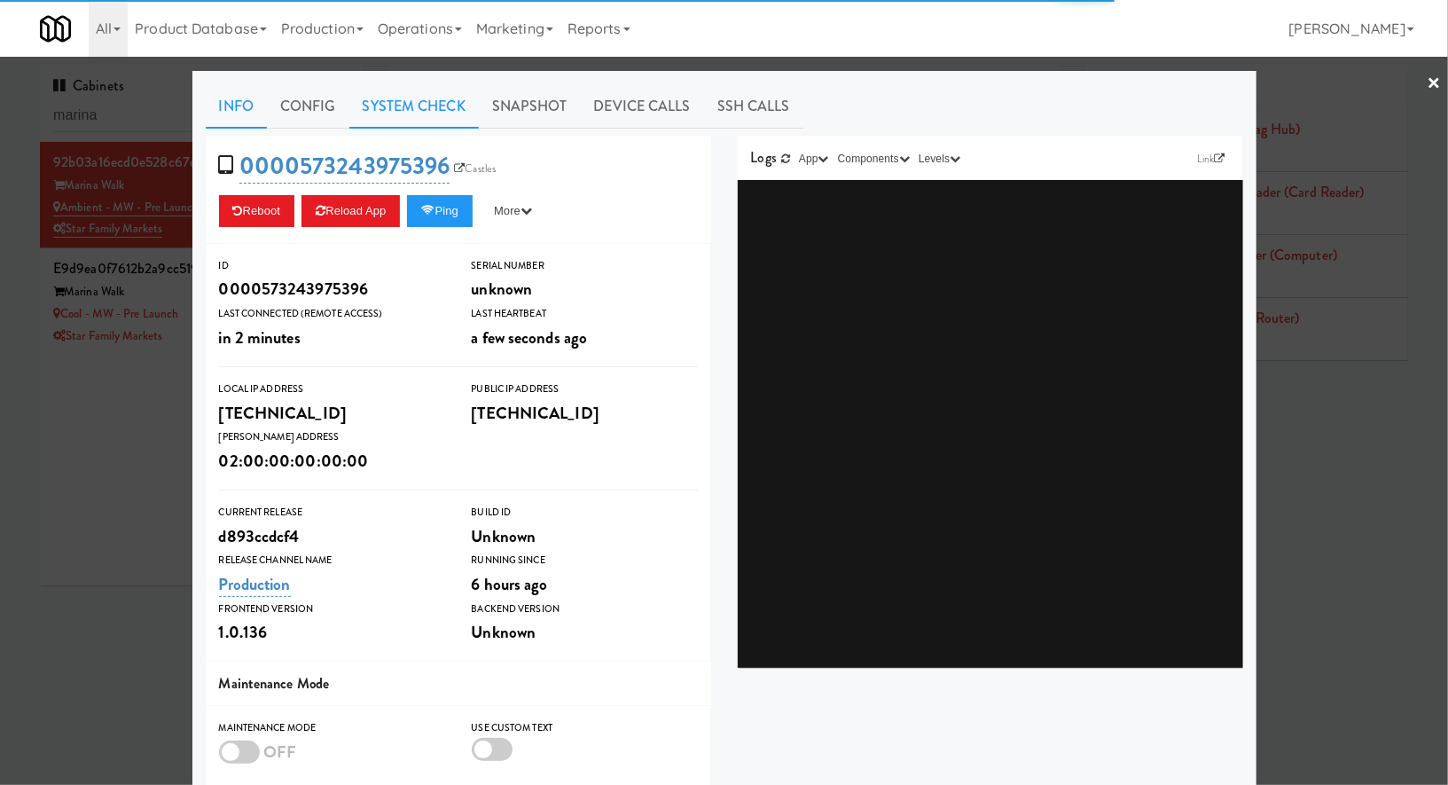
click at [442, 114] on link "System Check" at bounding box center [413, 106] width 129 height 44
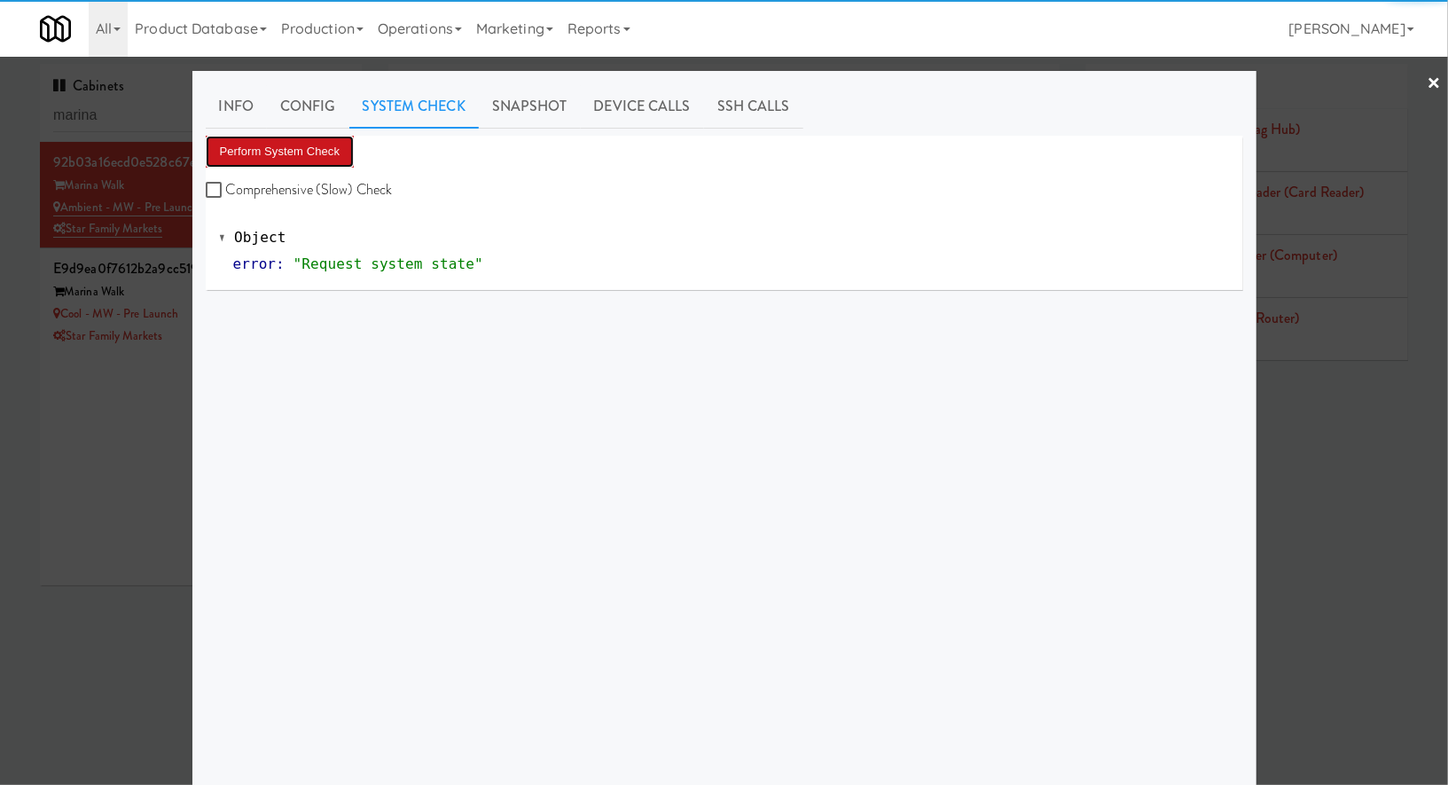
click at [334, 148] on button "Perform System Check" at bounding box center [280, 152] width 149 height 32
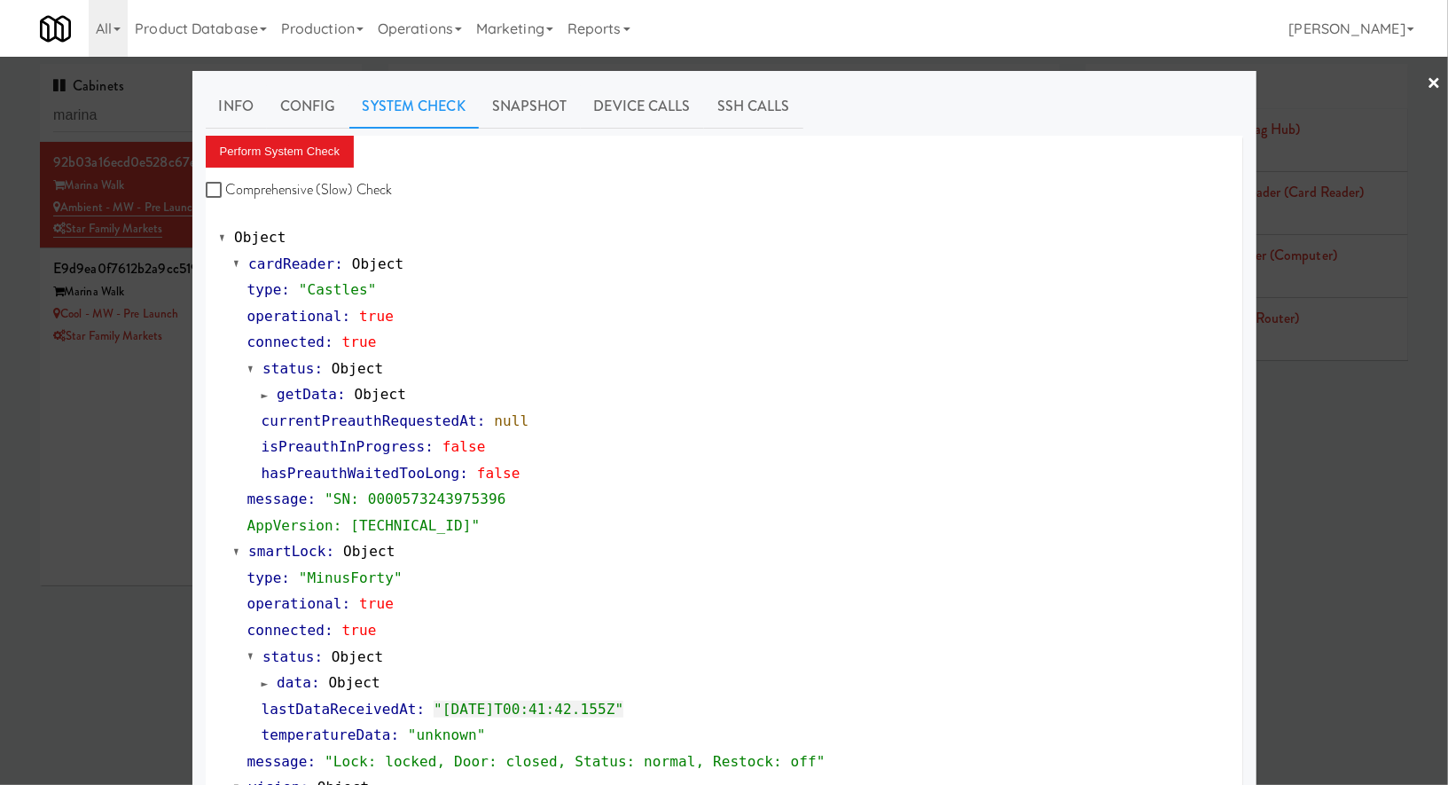
click at [173, 479] on div at bounding box center [724, 392] width 1448 height 785
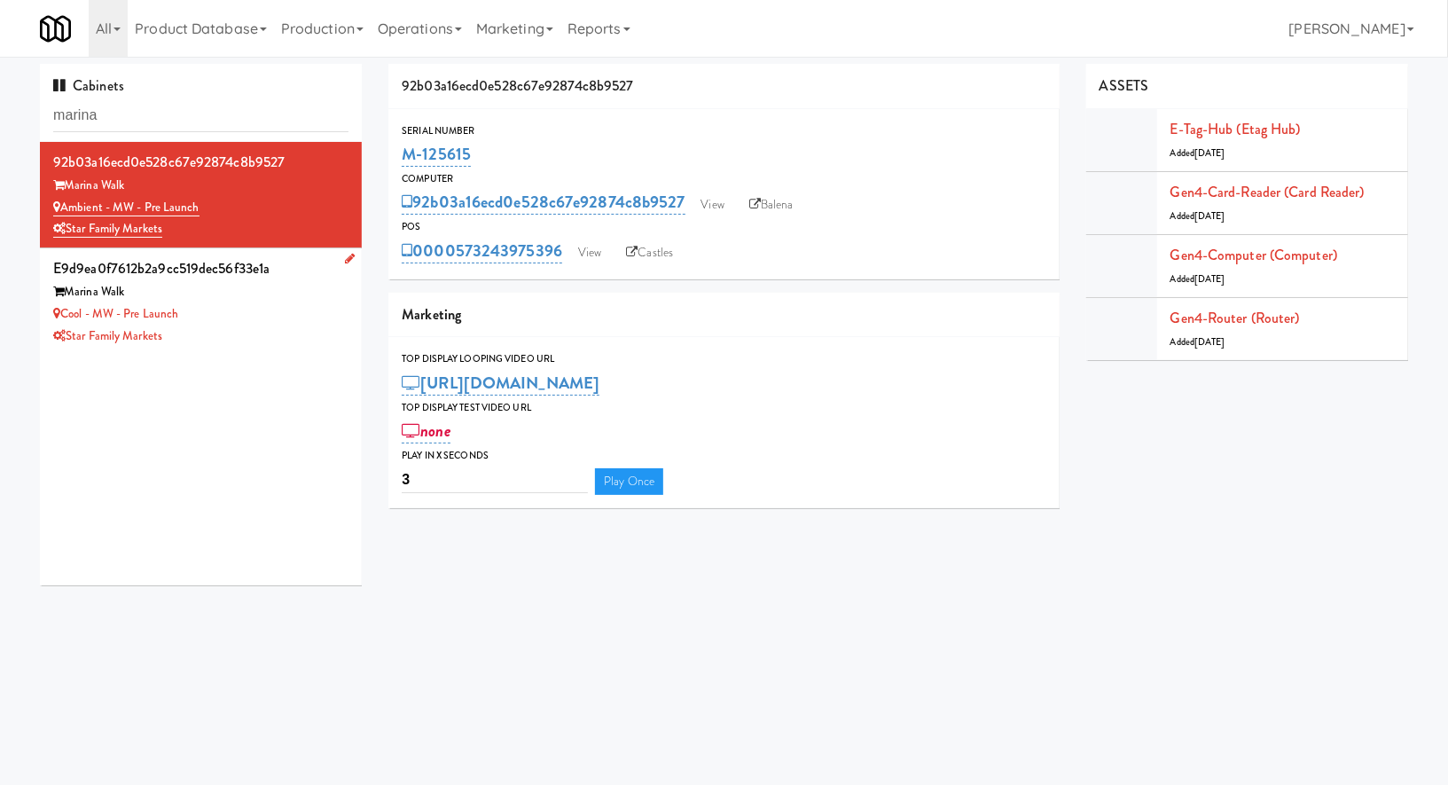
click at [298, 304] on div "Cool - MW - Pre Launch" at bounding box center [200, 314] width 295 height 22
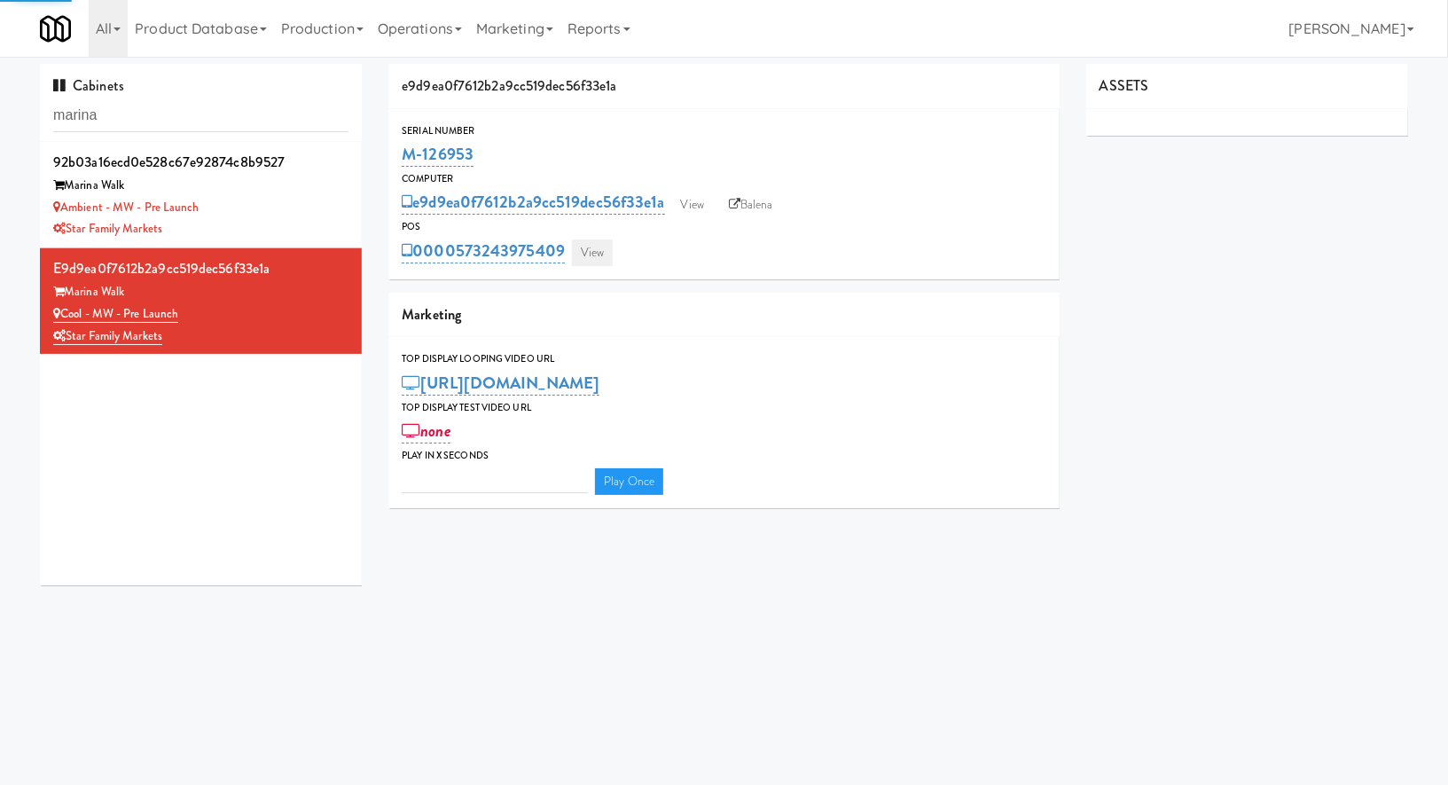
type input "3"
click at [590, 247] on link "View" at bounding box center [592, 252] width 41 height 27
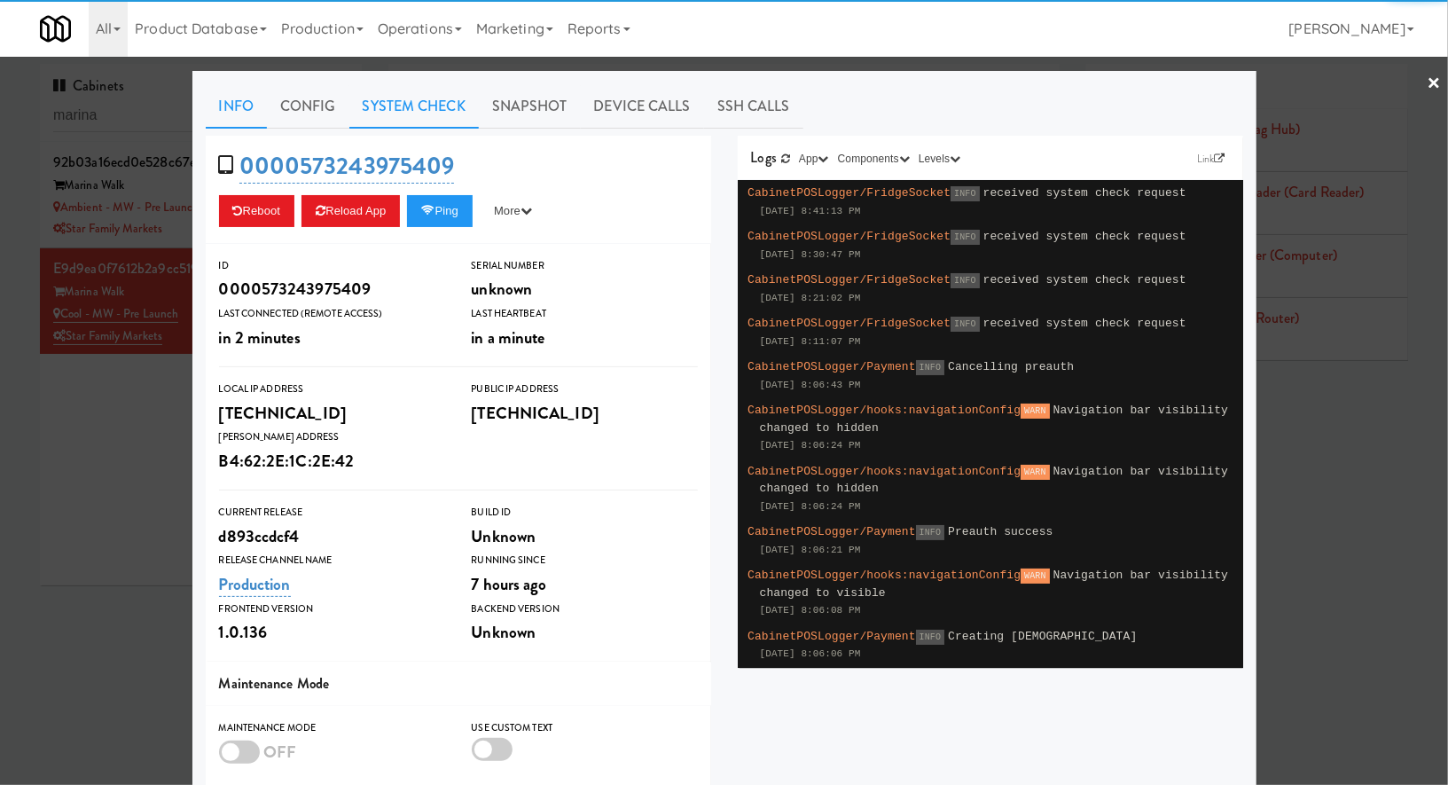
click at [435, 112] on link "System Check" at bounding box center [413, 106] width 129 height 44
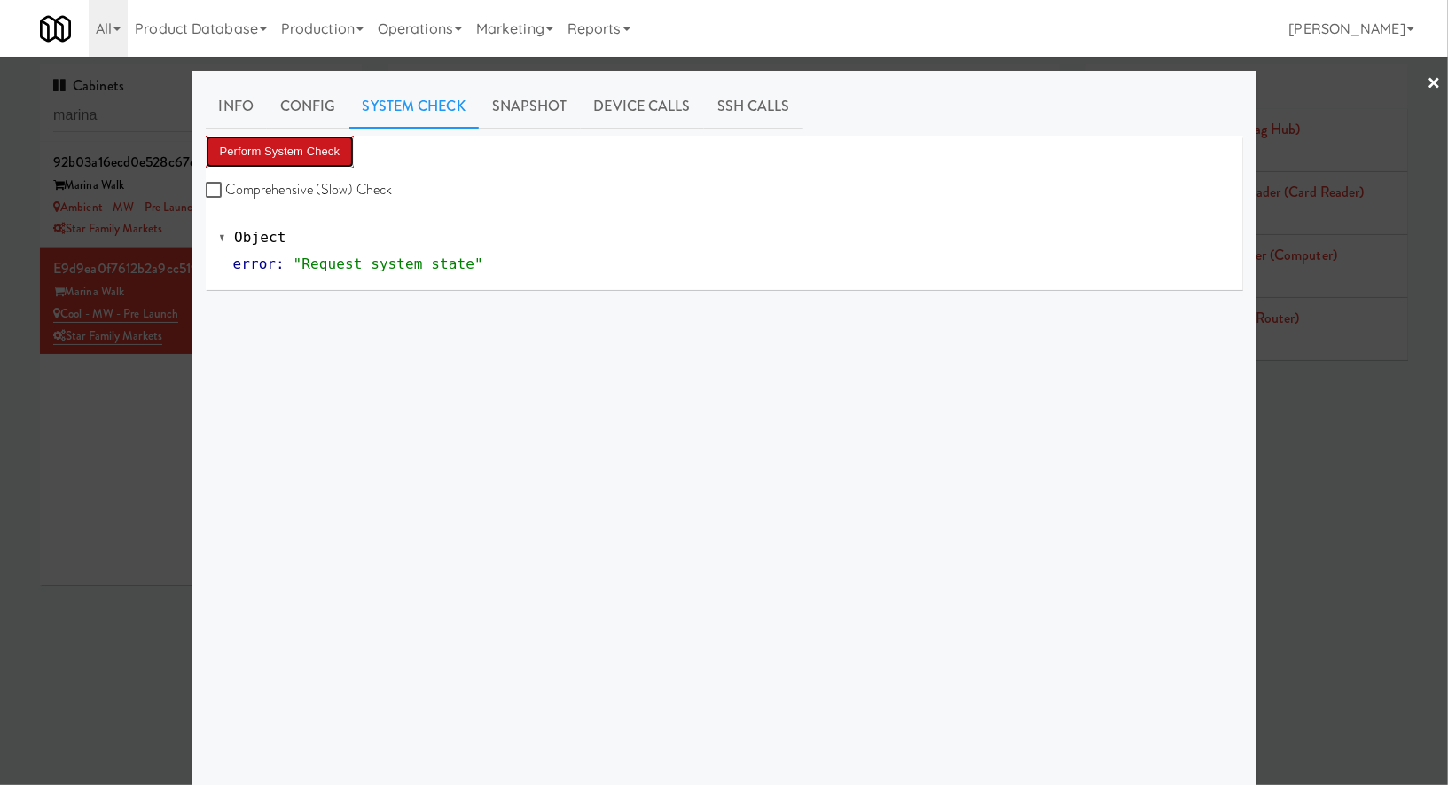
click at [347, 152] on button "Perform System Check" at bounding box center [280, 152] width 149 height 32
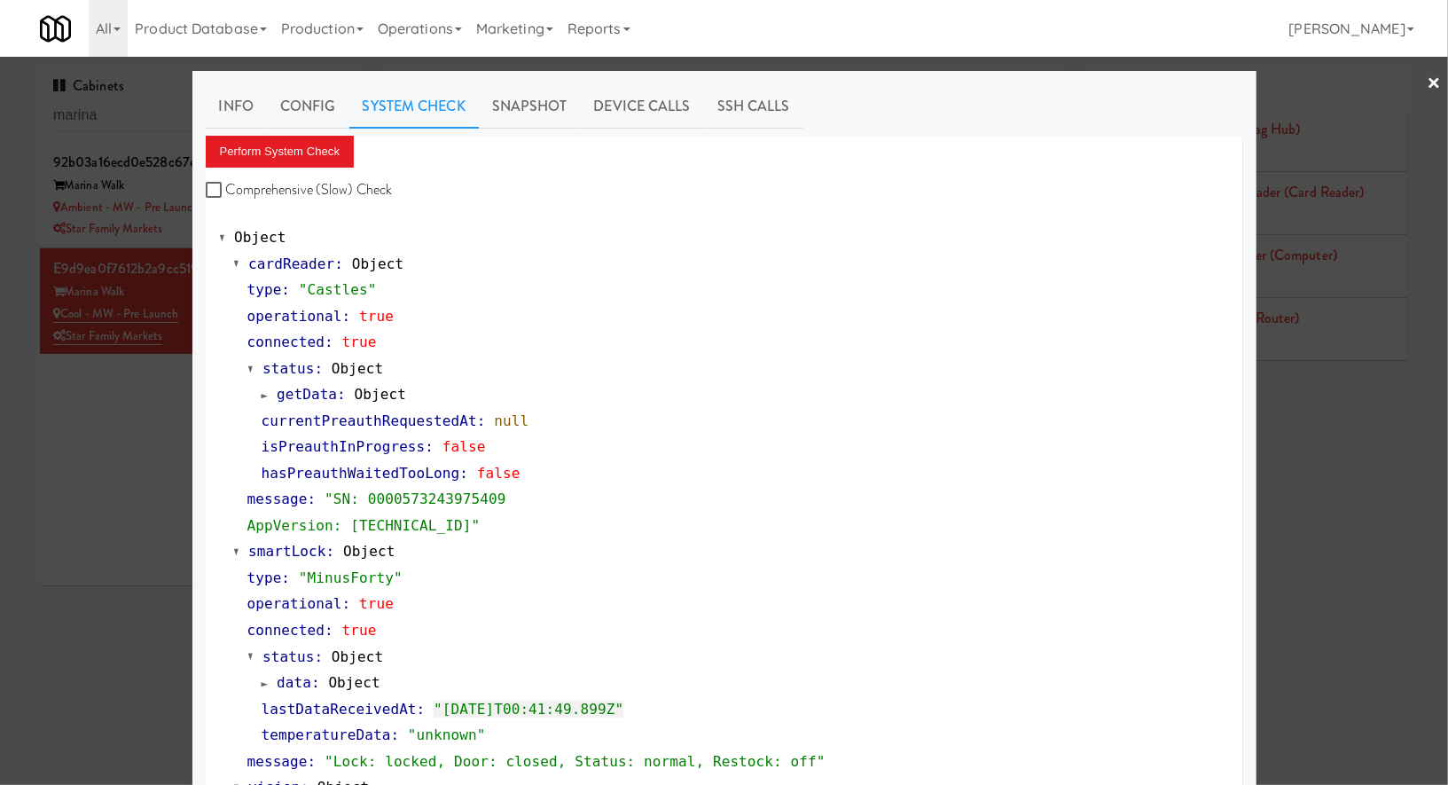
click at [149, 436] on div at bounding box center [724, 392] width 1448 height 785
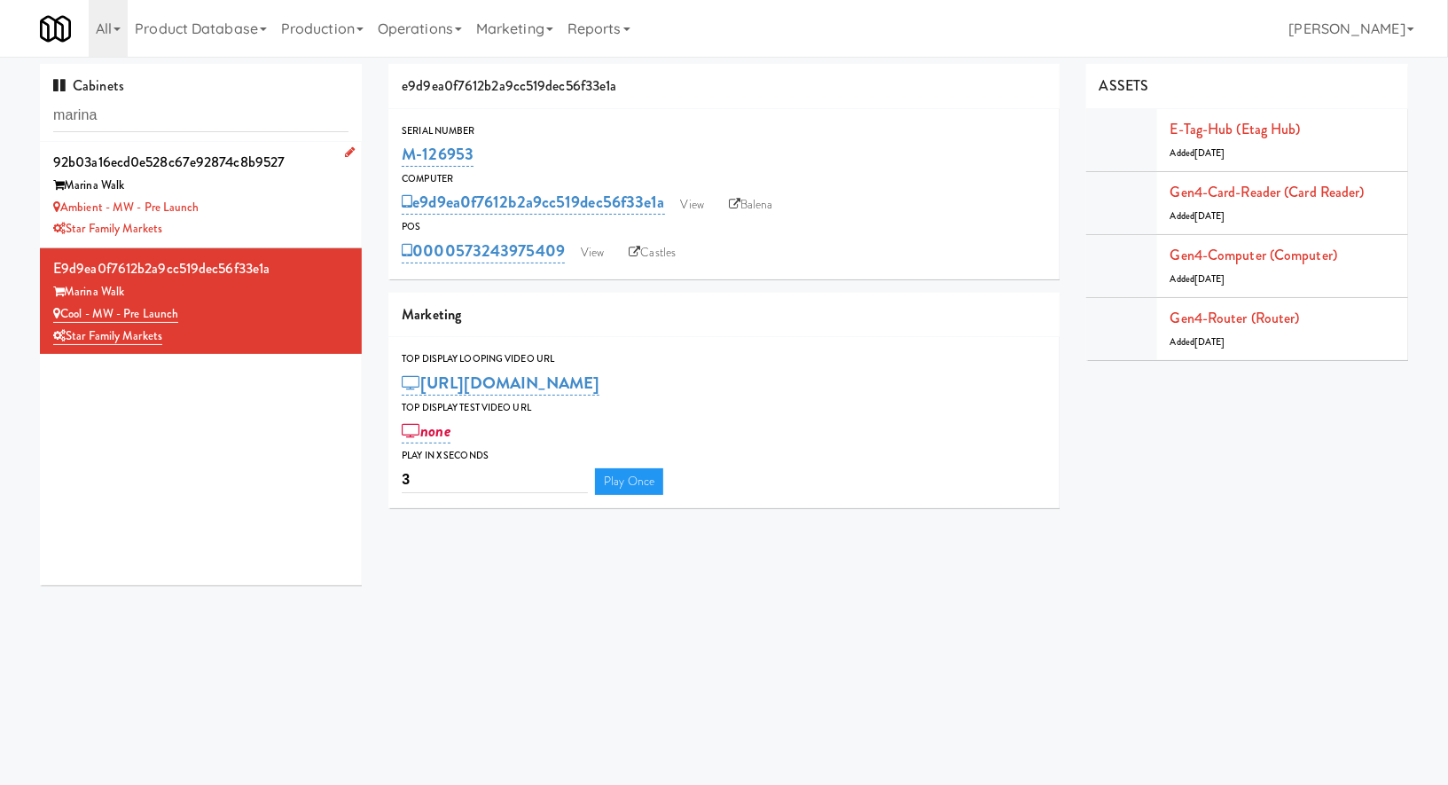
click at [275, 210] on div "Ambient - MW - Pre Launch" at bounding box center [200, 208] width 295 height 22
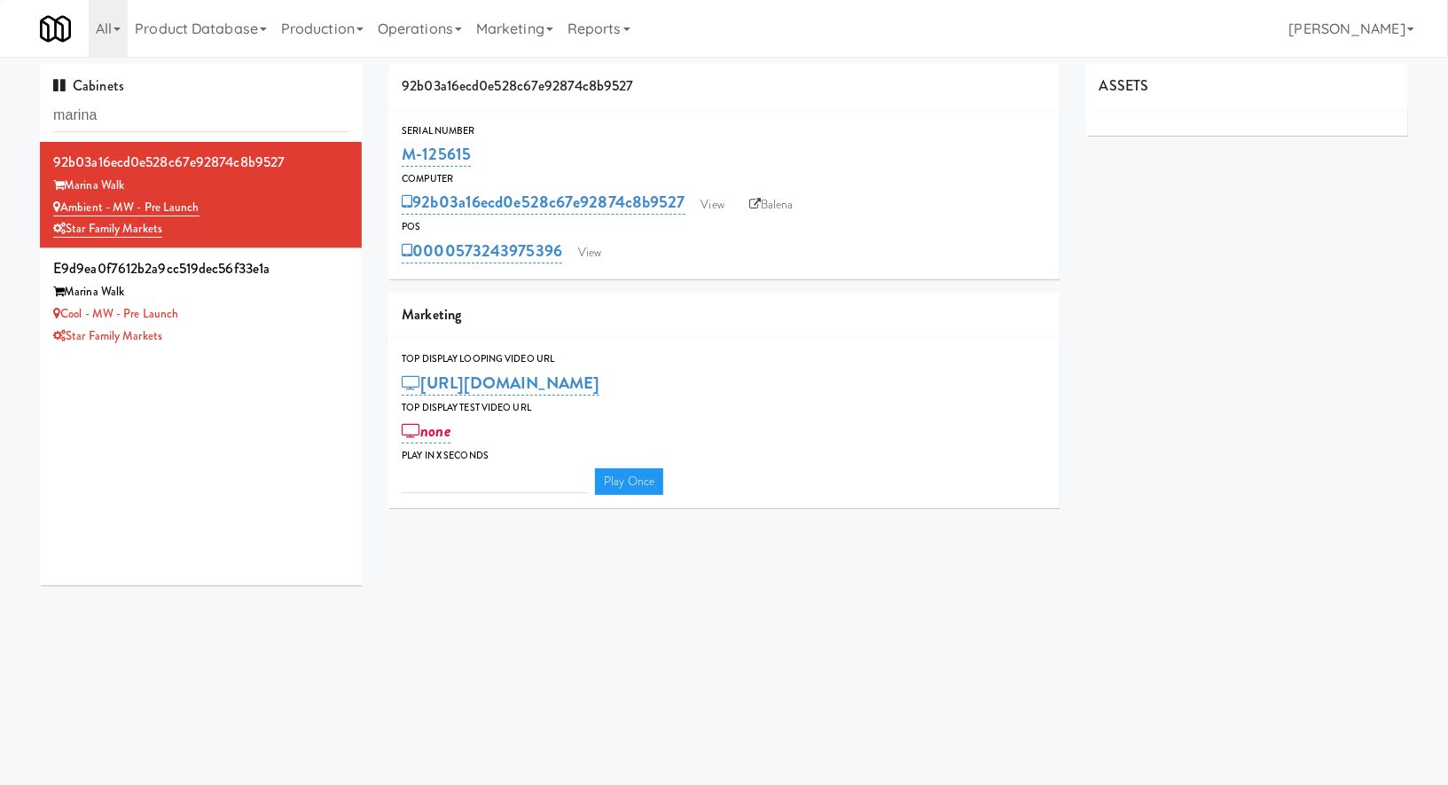
type input "3"
click at [575, 251] on link "View" at bounding box center [589, 252] width 41 height 27
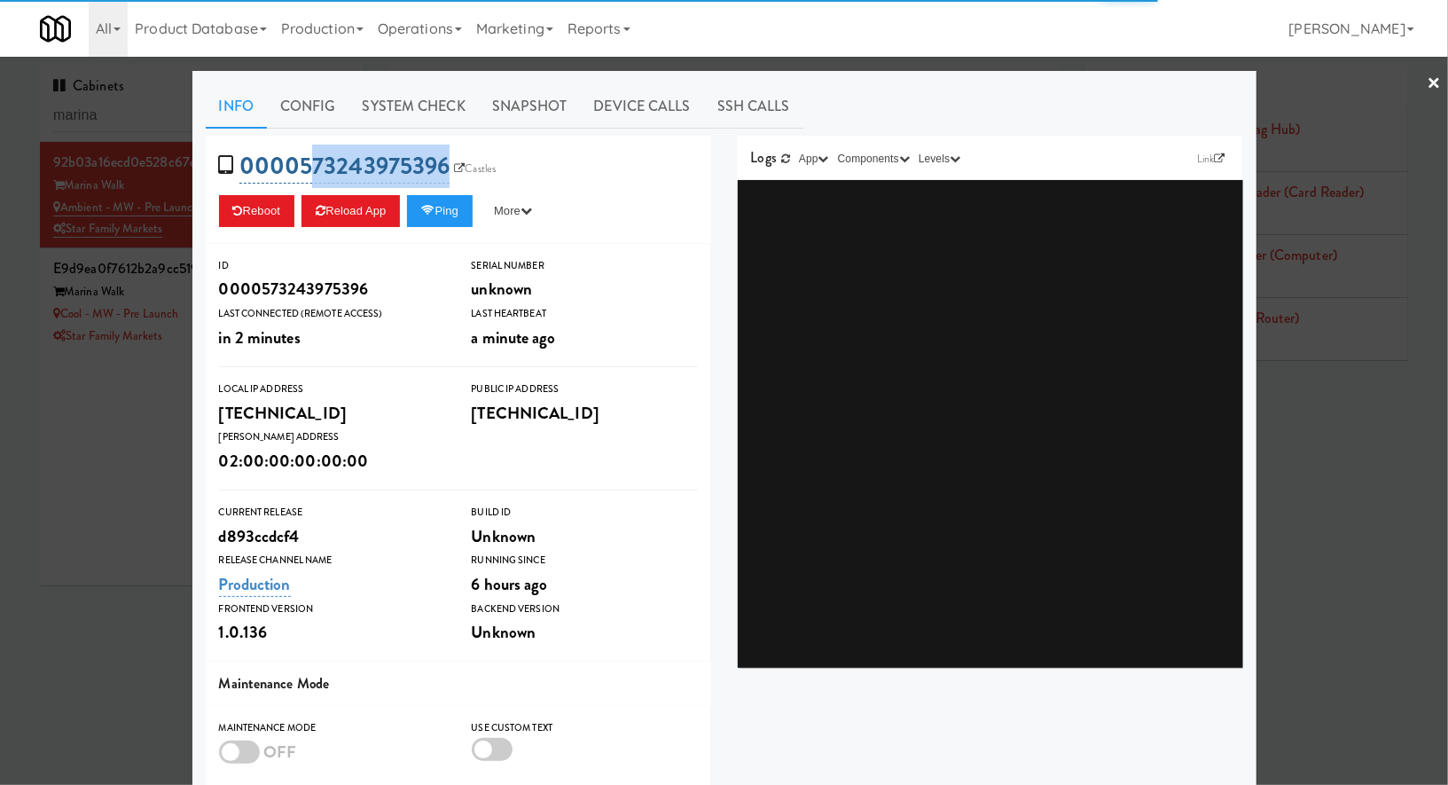
drag, startPoint x: 482, startPoint y: 151, endPoint x: 312, endPoint y: 153, distance: 170.3
click at [311, 153] on div "0000573243975396 Castles Reboot Reload App Ping More Ping Server Restart Server…" at bounding box center [458, 190] width 505 height 108
click at [125, 388] on div at bounding box center [724, 392] width 1448 height 785
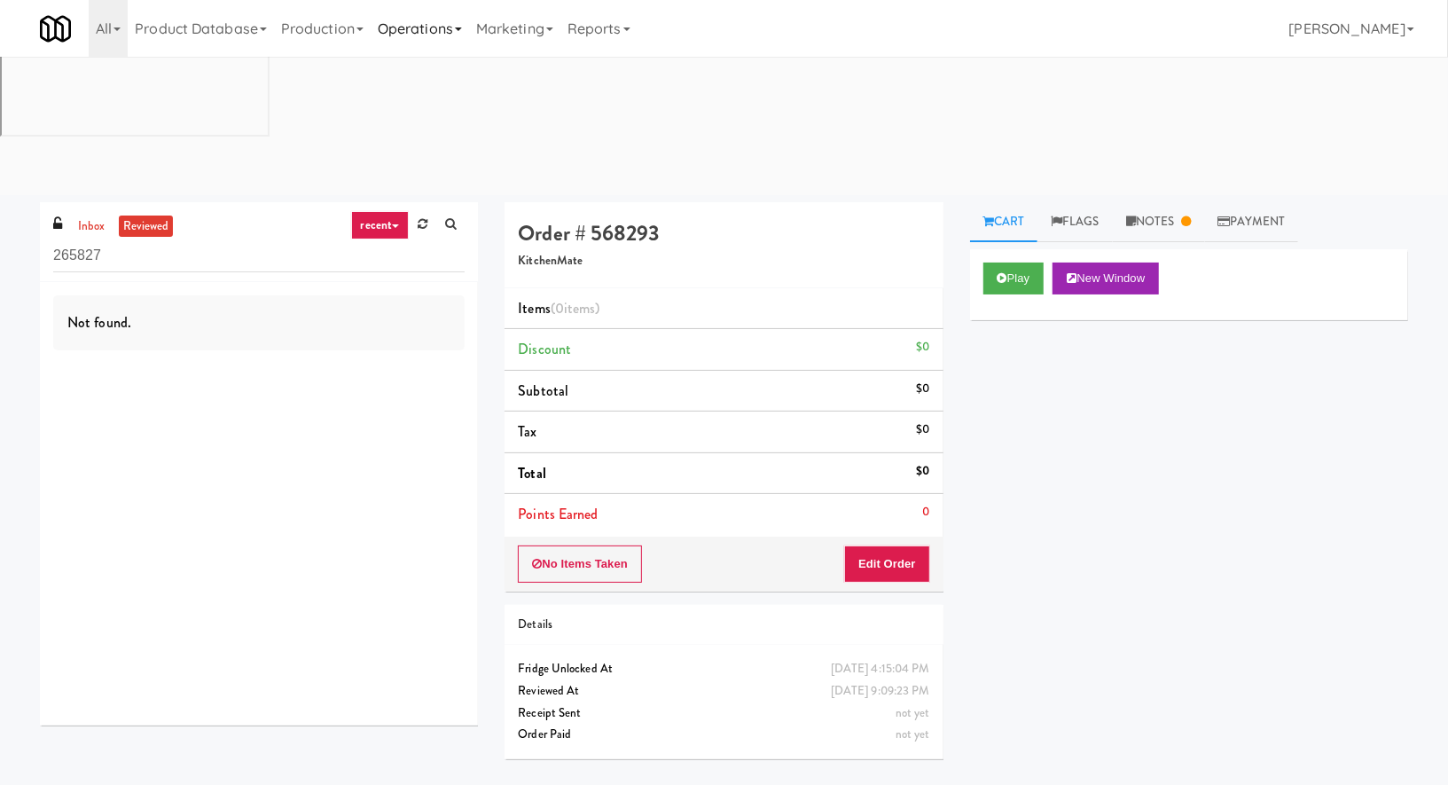
click at [411, 33] on link "Operations" at bounding box center [420, 28] width 98 height 57
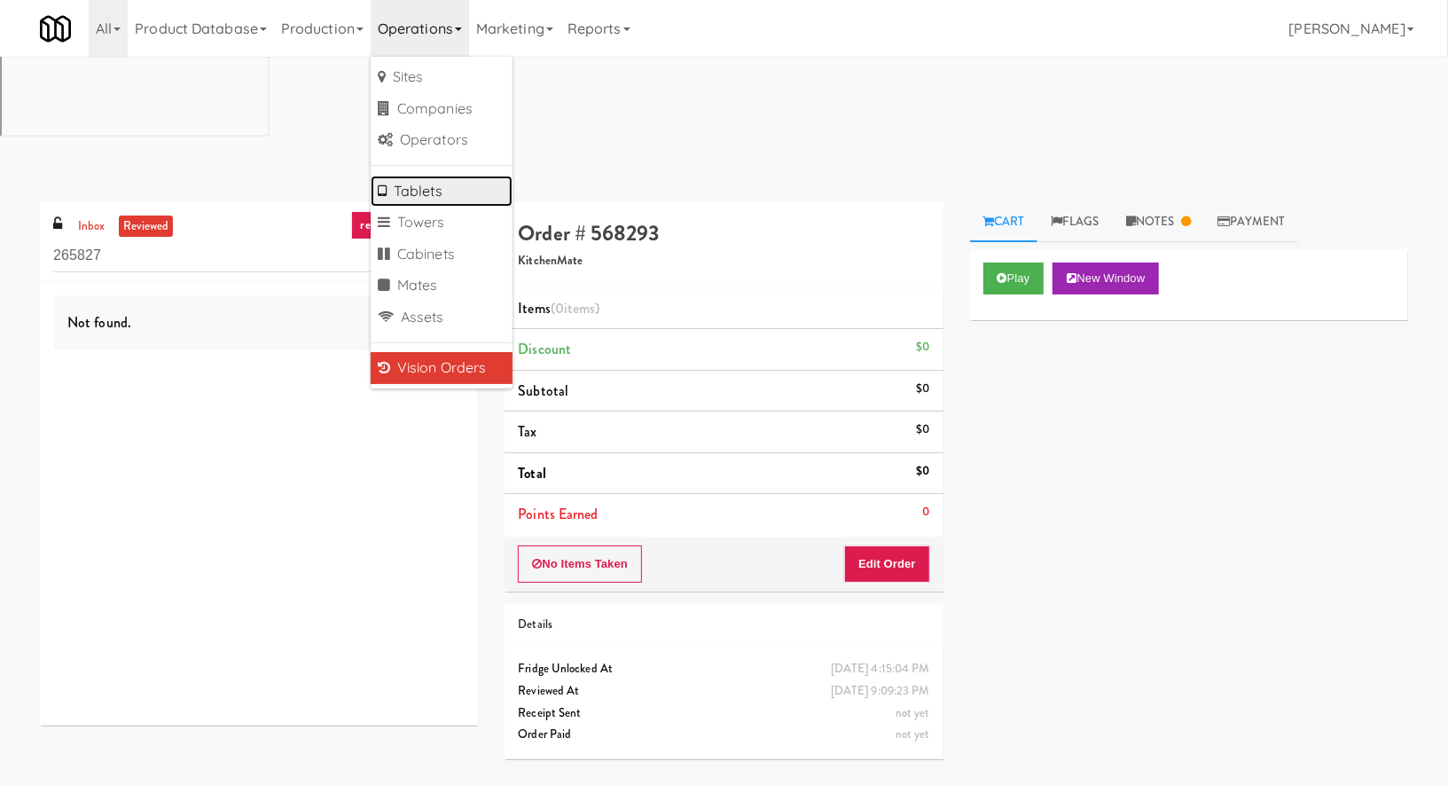
click at [435, 200] on link "Tablets" at bounding box center [442, 192] width 142 height 32
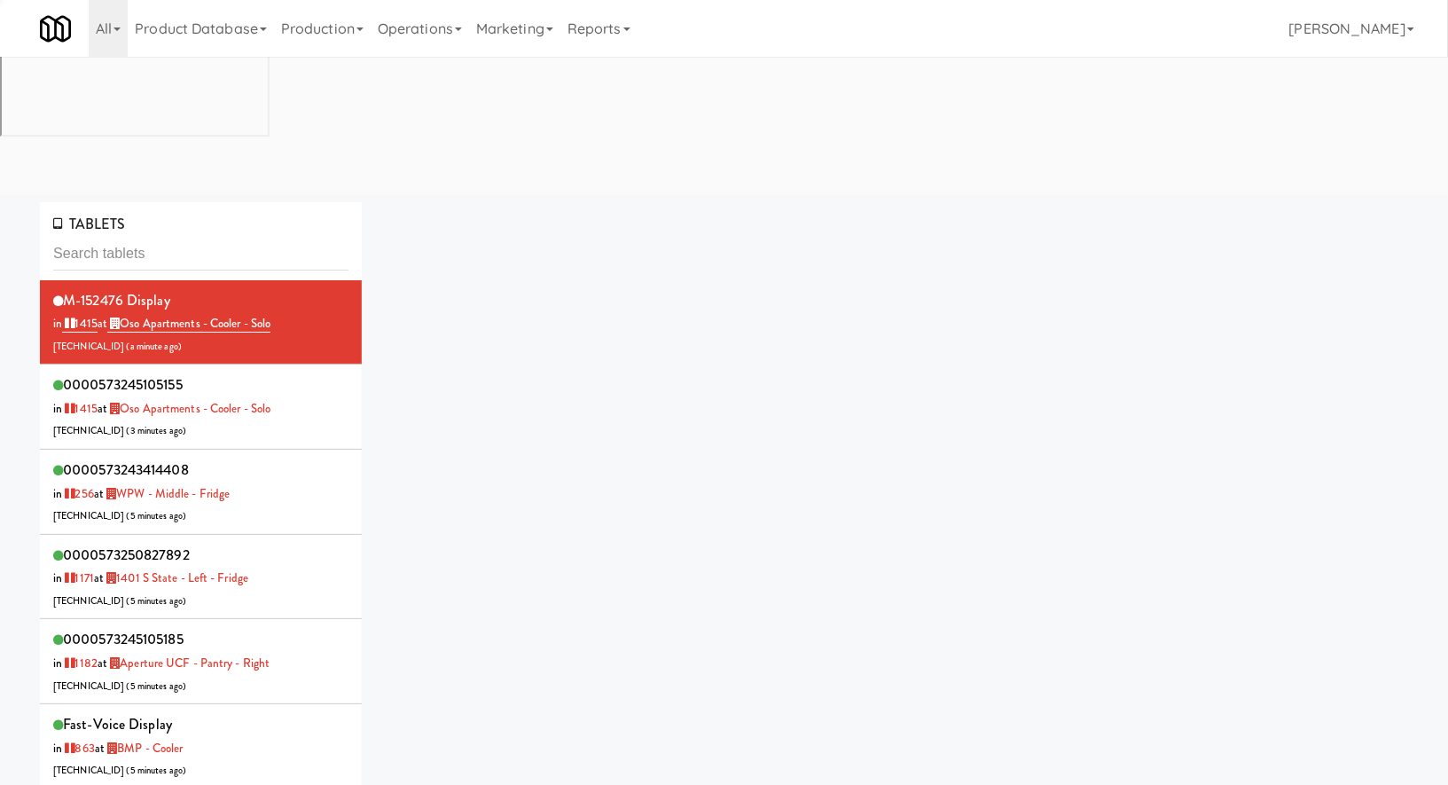
click at [101, 238] on input "text" at bounding box center [200, 254] width 295 height 33
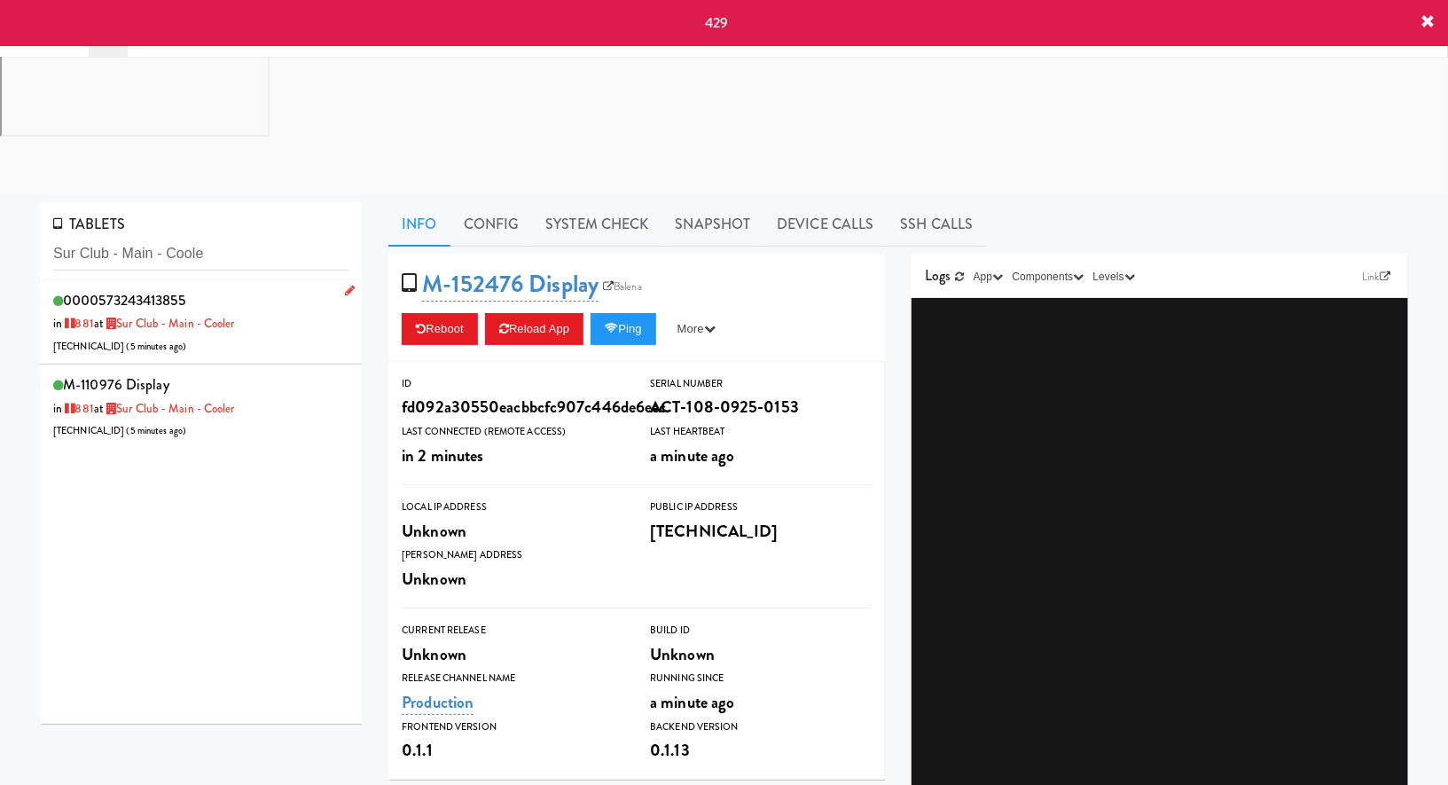
type input "Sur Club - Main - Coole"
click at [270, 287] on div "0000573243413855 in 881 at Sur Club - Main - Cooler 206.0.69.196 ( 5 minutes ag…" at bounding box center [200, 322] width 295 height 70
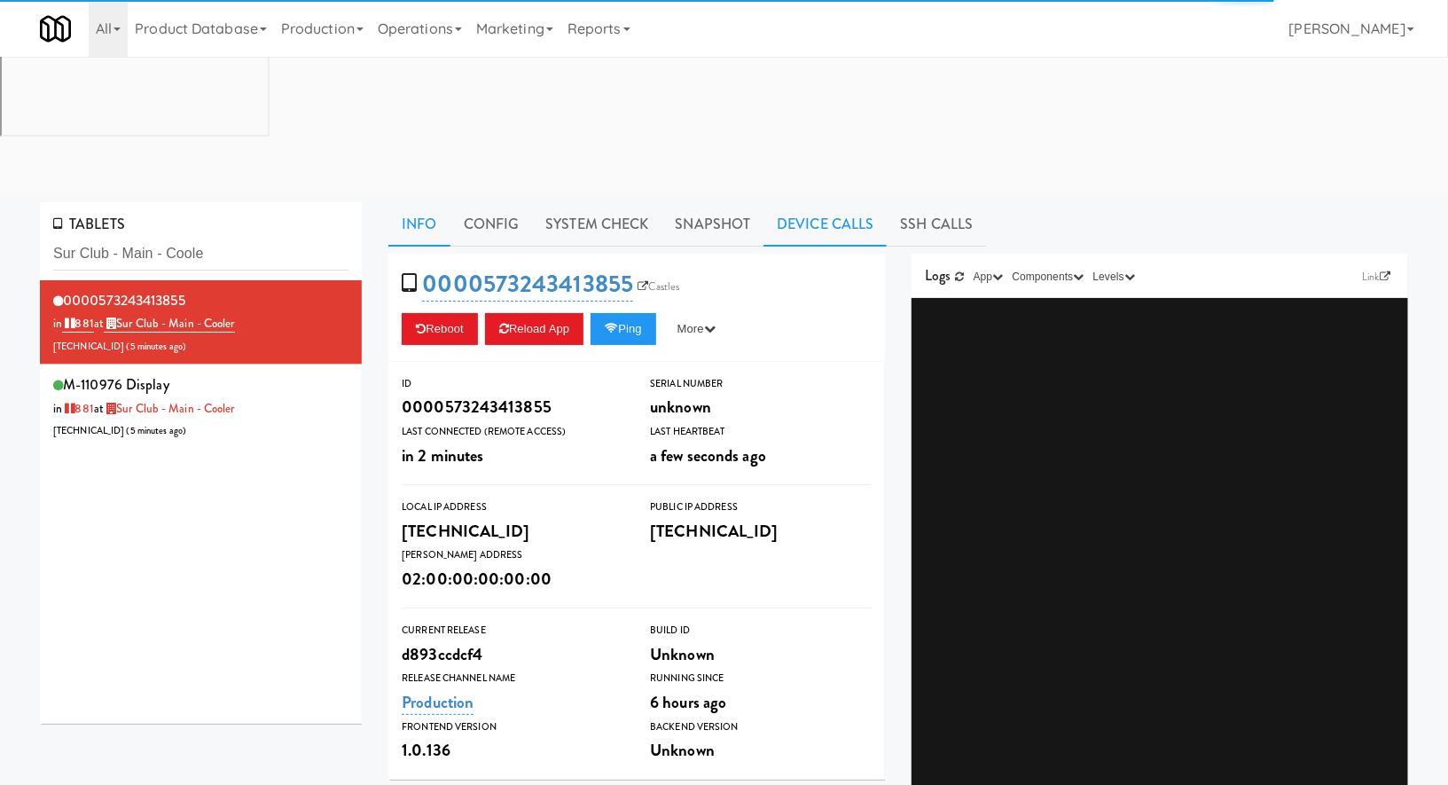
click at [800, 202] on link "Device Calls" at bounding box center [824, 224] width 123 height 44
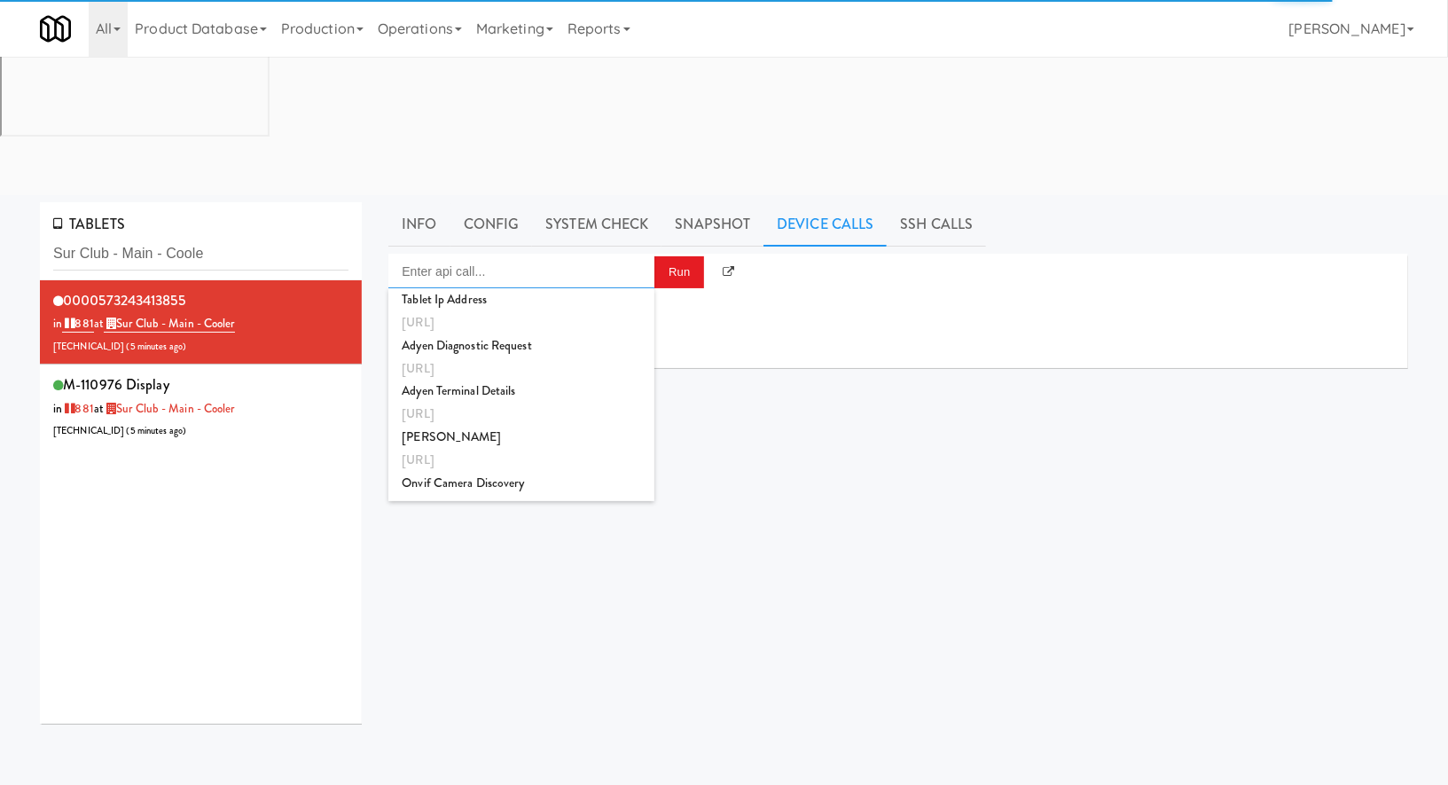
click at [491, 254] on input "Enter api call..." at bounding box center [521, 271] width 266 height 35
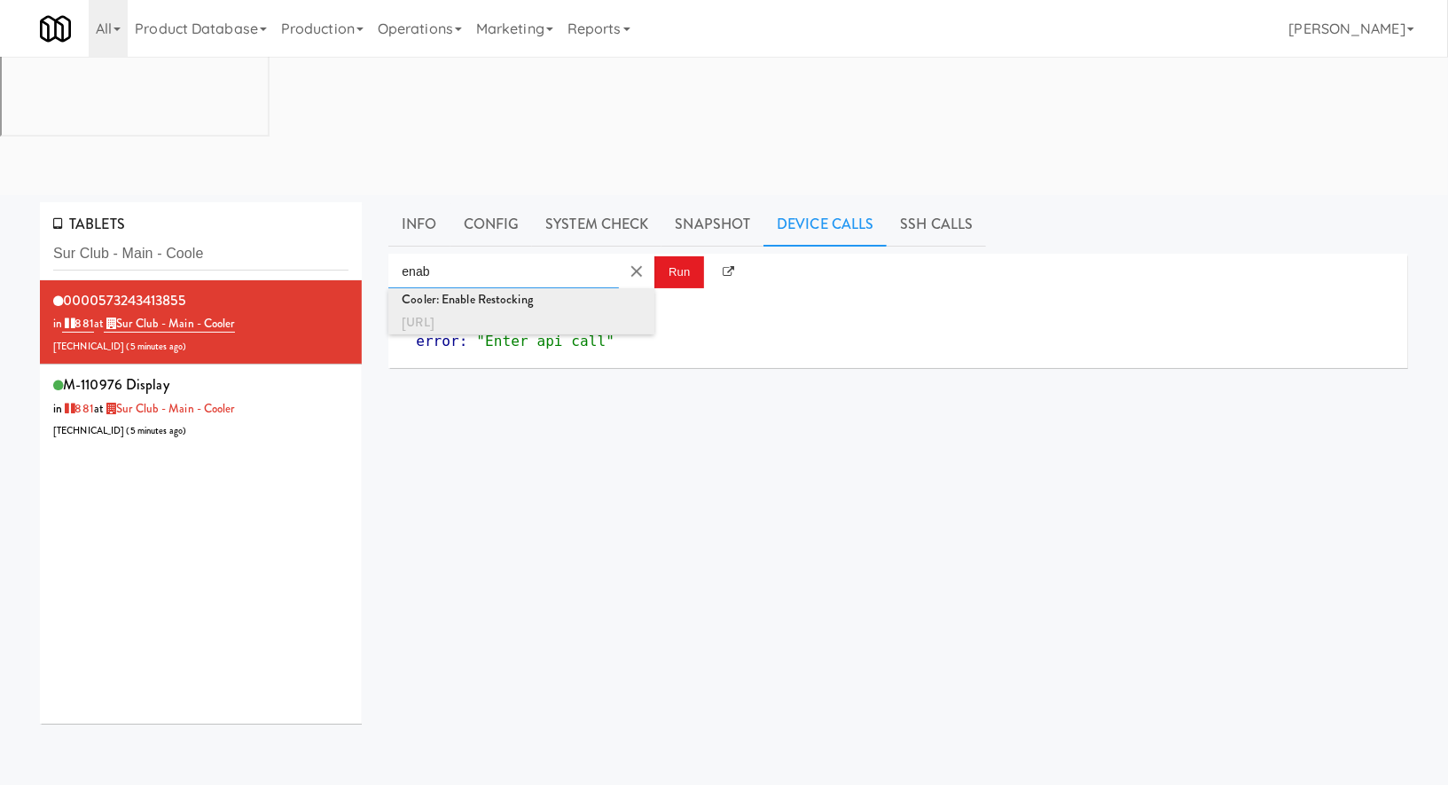
click at [482, 288] on div "Cooler: Enable Restocking" at bounding box center [521, 299] width 239 height 23
type input "Cooler: Enable Restocking"
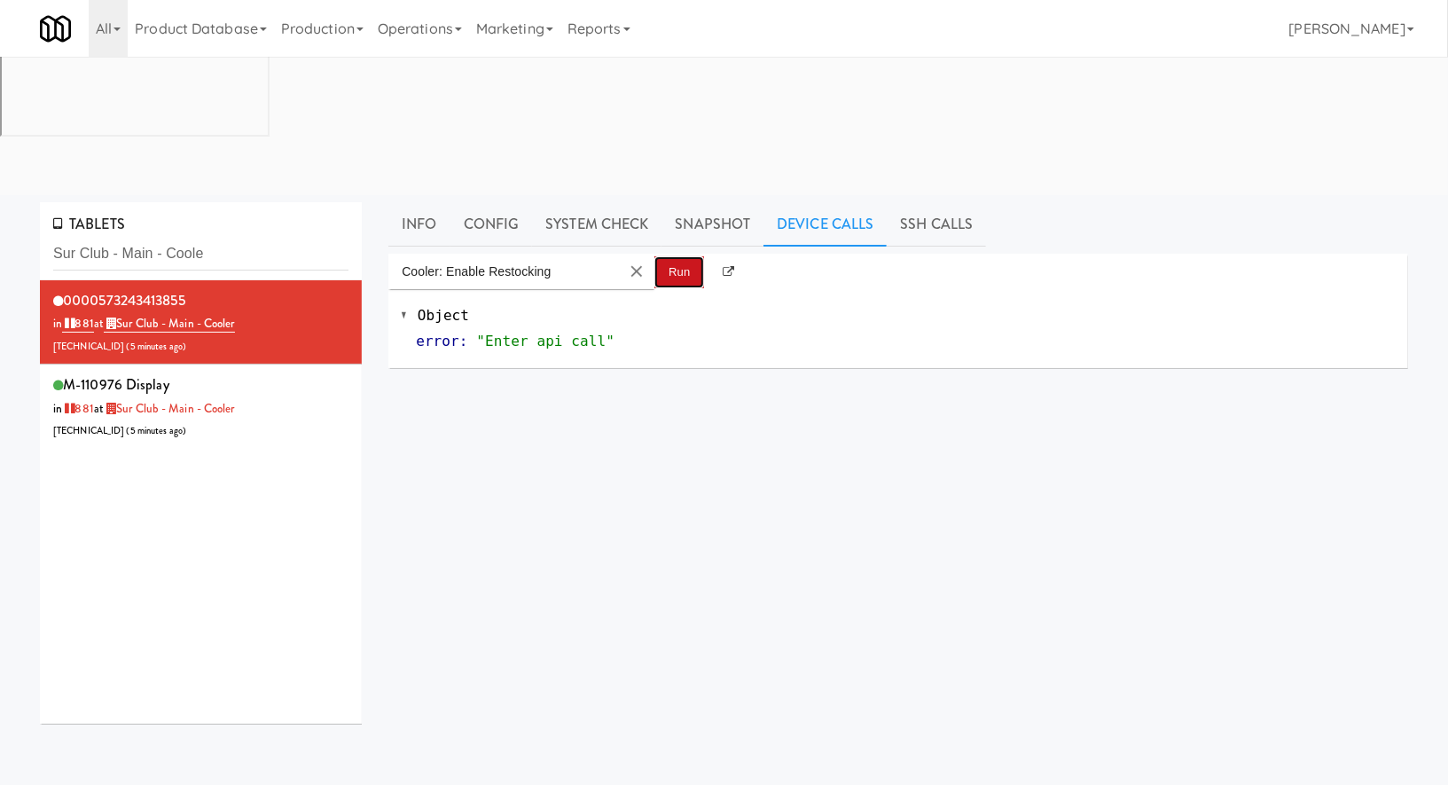
click at [685, 256] on button "Run" at bounding box center [679, 272] width 50 height 32
